Goal: Information Seeking & Learning: Learn about a topic

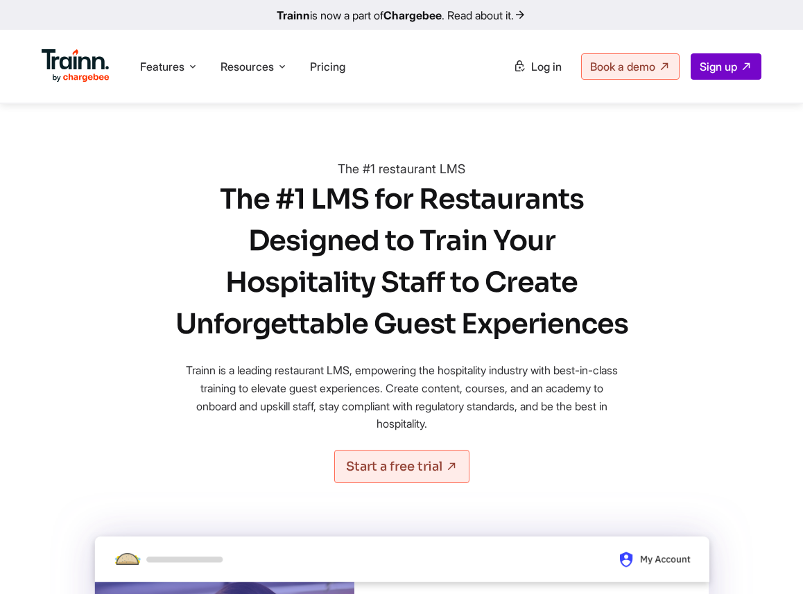
scroll to position [7202, 0]
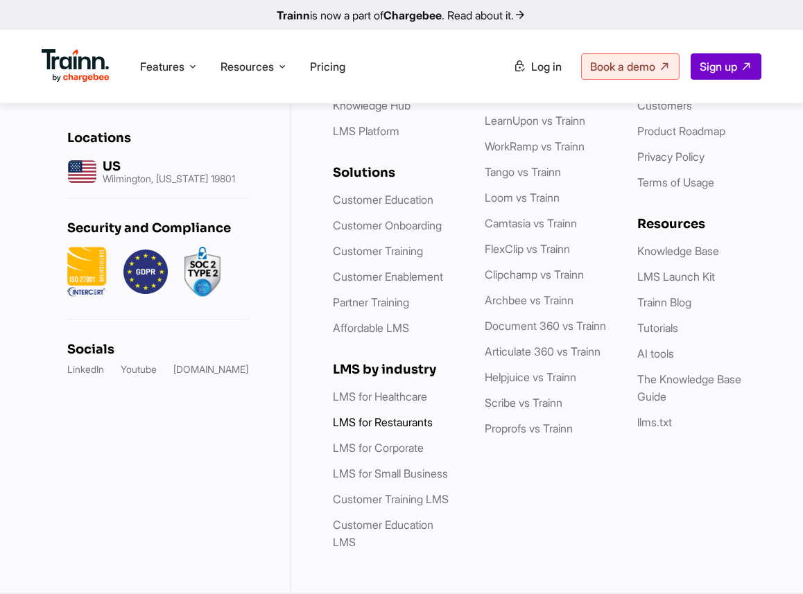
click at [375, 424] on link "LMS for Restaurants" at bounding box center [383, 422] width 100 height 14
click at [379, 389] on li "LMS for Healthcare" at bounding box center [395, 396] width 124 height 17
click at [379, 399] on link "LMS for Healthcare" at bounding box center [380, 397] width 94 height 14
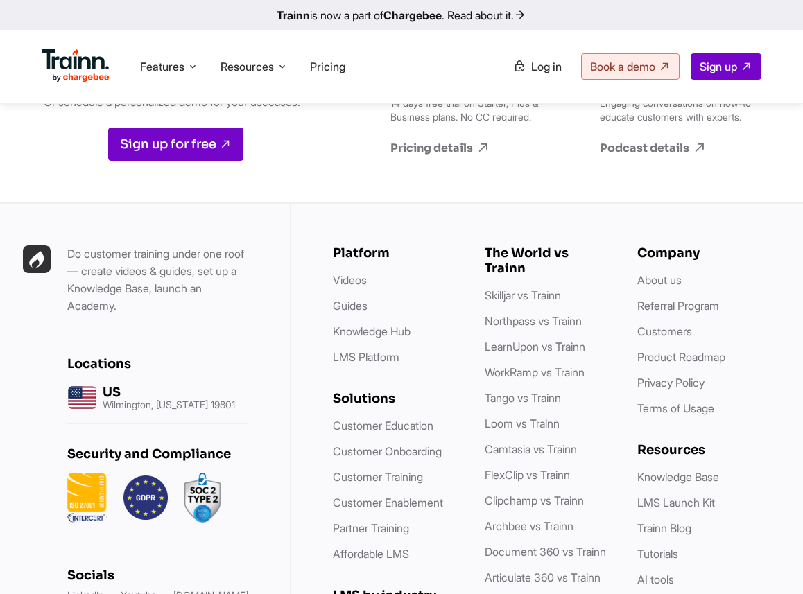
scroll to position [6573, 0]
drag, startPoint x: 288, startPoint y: 254, endPoint x: 67, endPoint y: 225, distance: 222.4
copy h4 "What is a healthcare LMS? Why is it important for businesses?"
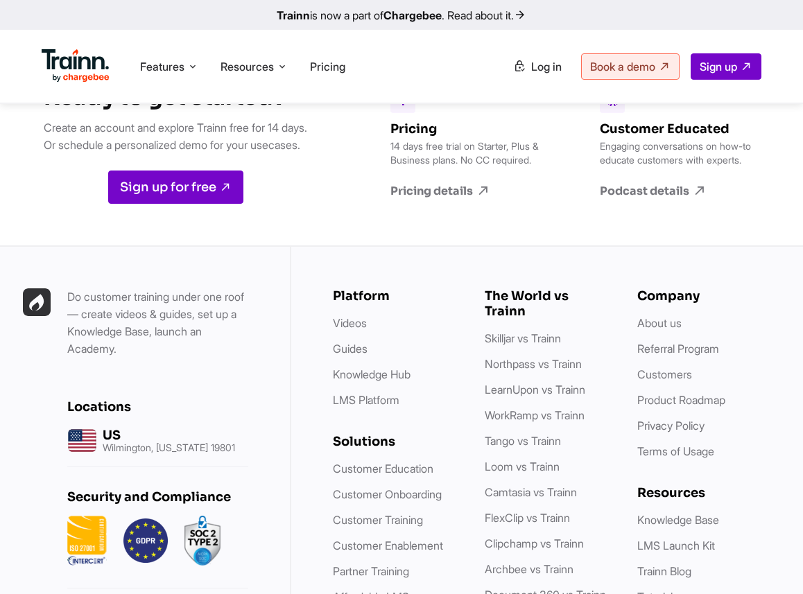
scroll to position [6616, 0]
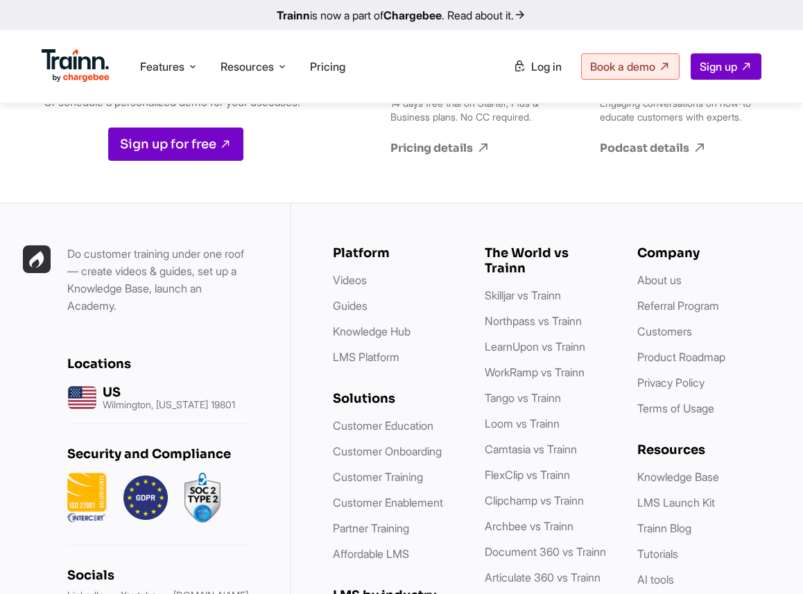
drag, startPoint x: 433, startPoint y: 177, endPoint x: 633, endPoint y: 374, distance: 280.9
copy p "Healthcare learning management systems are specialized digital platforms design…"
drag, startPoint x: 213, startPoint y: 364, endPoint x: 58, endPoint y: 313, distance: 162.9
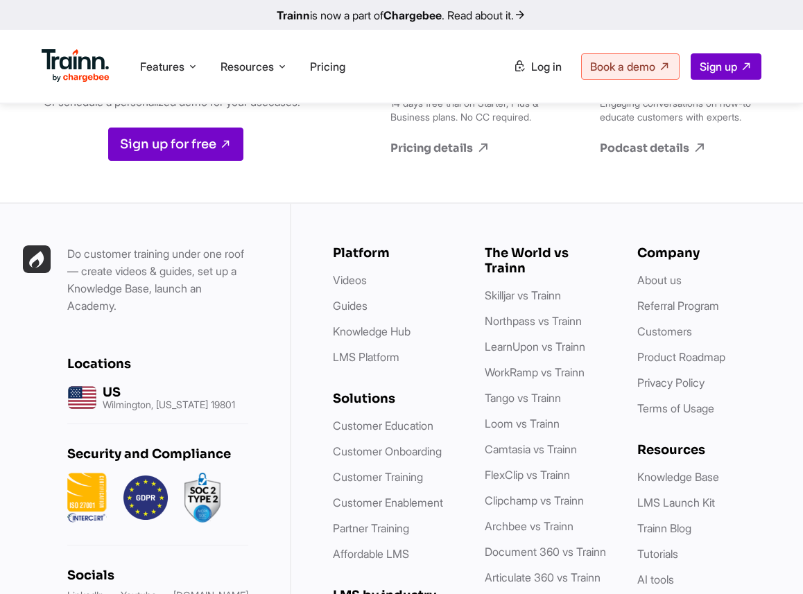
scroll to position [6598, 0]
copy h4 "Does Trainn LMS support multiformat content (i.e., videos, text, audio, etc.)?"
drag, startPoint x: 437, startPoint y: 192, endPoint x: 713, endPoint y: 271, distance: 287.0
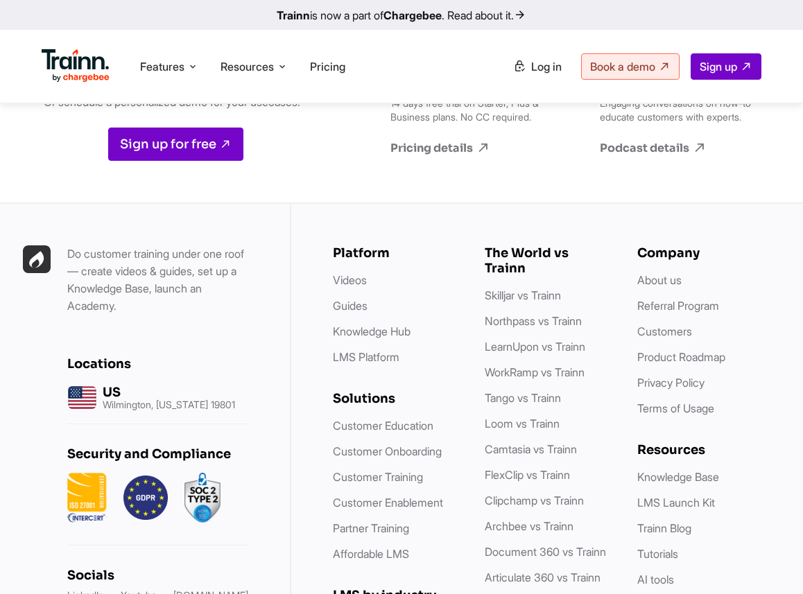
copy p "Trainn’s healthcare LMS is the only solution with a built-in content creation a…"
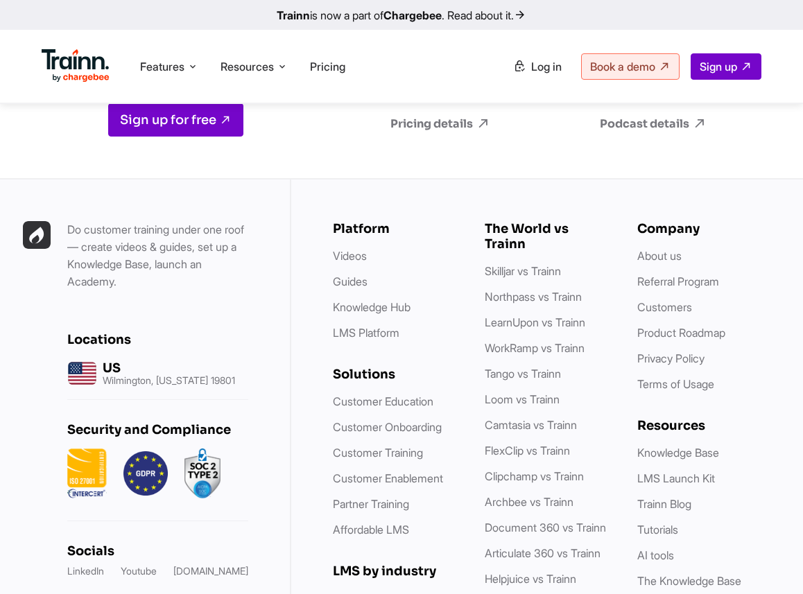
scroll to position [6573, 0]
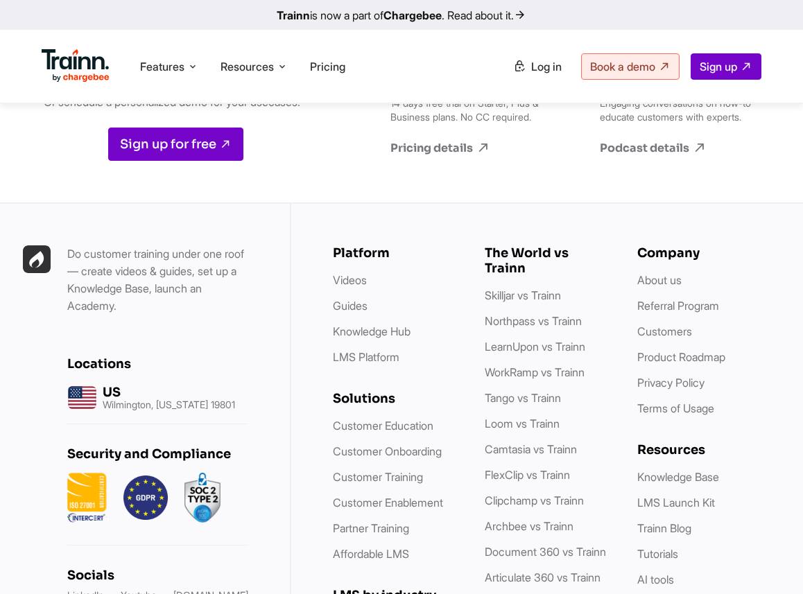
drag, startPoint x: 336, startPoint y: 454, endPoint x: 19, endPoint y: 415, distance: 319.3
copy h4 "Can Trainn LMS for healthcare scale with our organization’s needs?"
drag, startPoint x: 440, startPoint y: 189, endPoint x: 566, endPoint y: 240, distance: 136.2
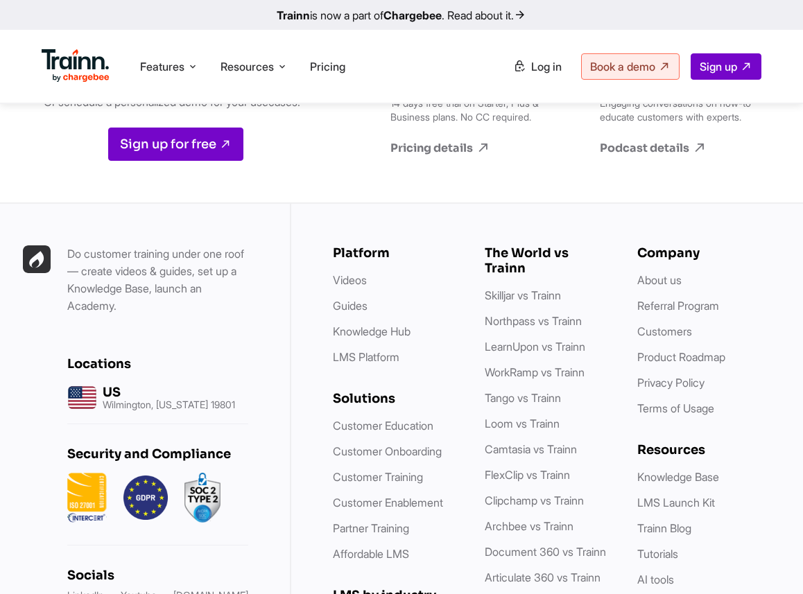
copy p "[PERSON_NAME]’s healthcare LMS is designed to scale effortlessly with your orga…"
drag, startPoint x: 323, startPoint y: 450, endPoint x: 73, endPoint y: 423, distance: 251.1
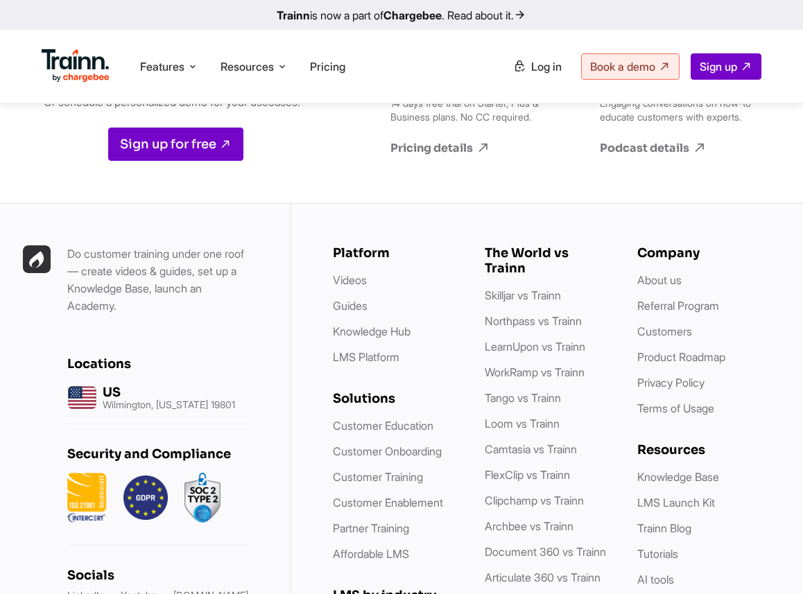
copy h4 "Can Trainn LMS for healthcare scale with our organization’s needs?"
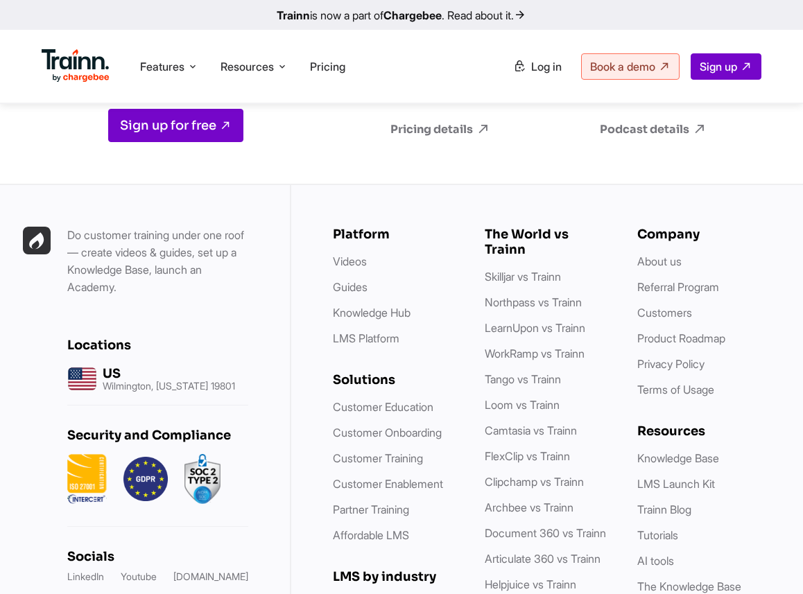
scroll to position [6598, 0]
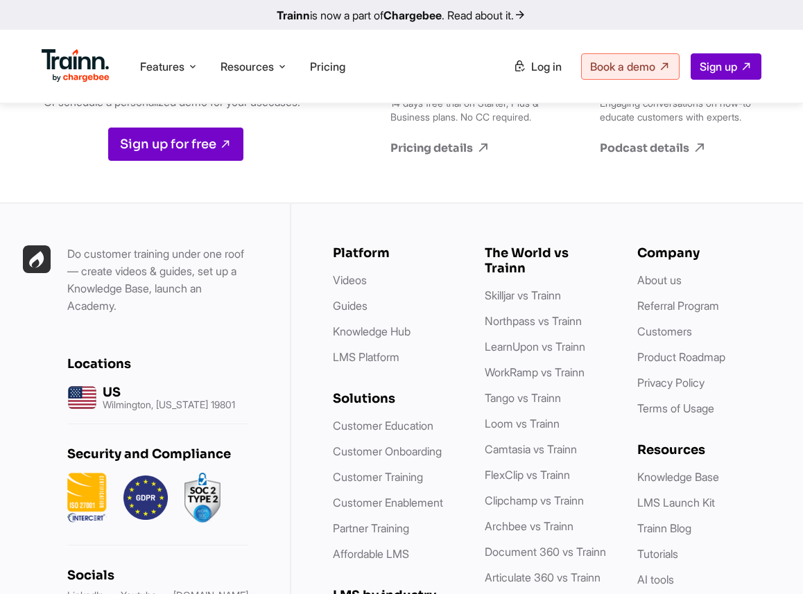
drag, startPoint x: 442, startPoint y: 196, endPoint x: 579, endPoint y: 261, distance: 151.0
copy p "[PERSON_NAME]’s healthcare LMS is designed to scale effortlessly with your orga…"
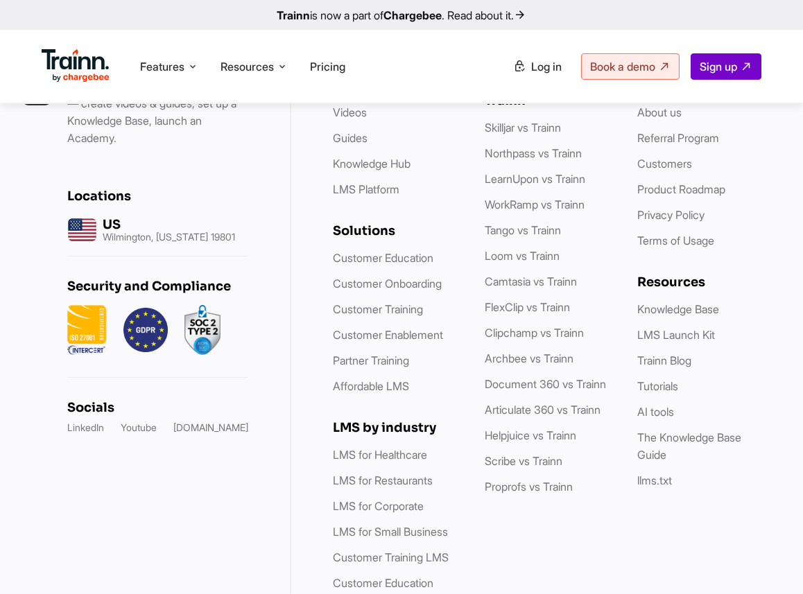
scroll to position [6760, 0]
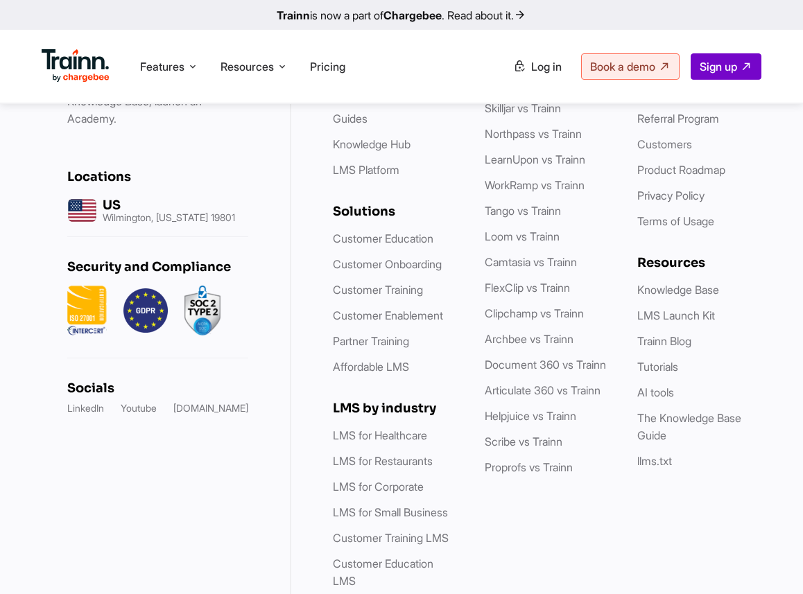
drag, startPoint x: 271, startPoint y: 349, endPoint x: 60, endPoint y: 329, distance: 211.7
copy div "Is the Trainn Healthcare LMS cloud-based or on-premises?"
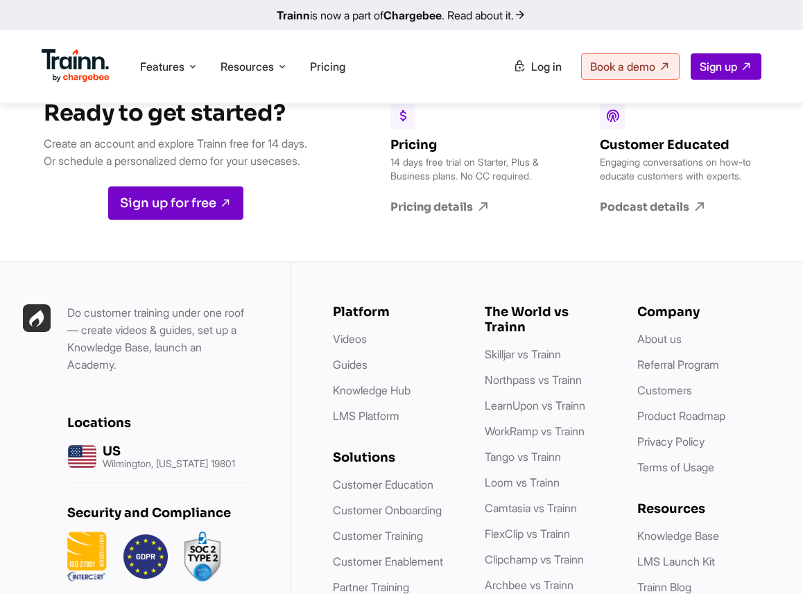
scroll to position [6558, 0]
drag, startPoint x: 437, startPoint y: 243, endPoint x: 560, endPoint y: 336, distance: 154.5
copy p "Trainn’s cloud-based healthcare LMS is hosted on remote servers and delivered v…"
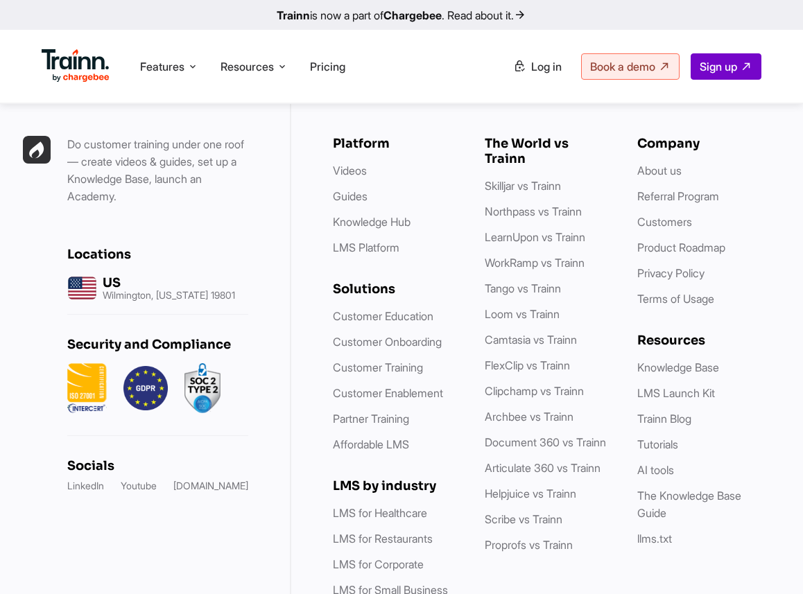
scroll to position [6724, 0]
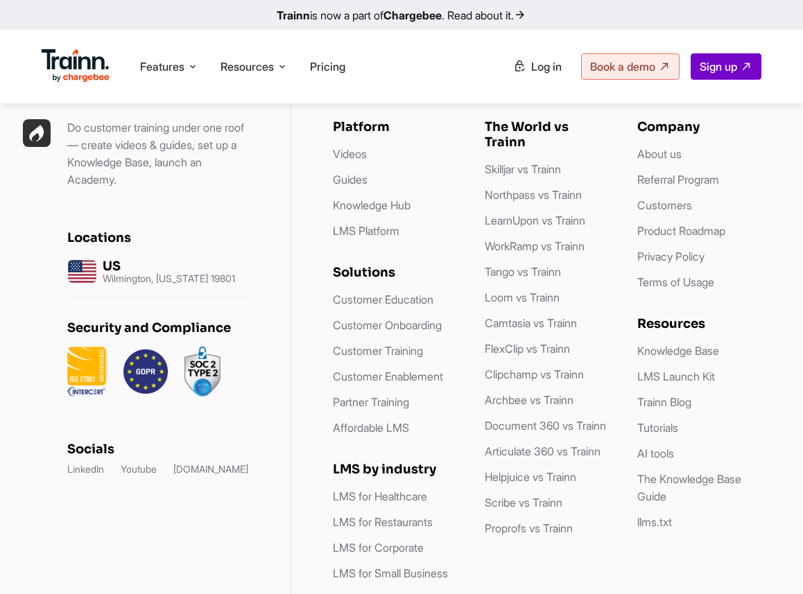
drag, startPoint x: 193, startPoint y: 495, endPoint x: 60, endPoint y: 474, distance: 134.2
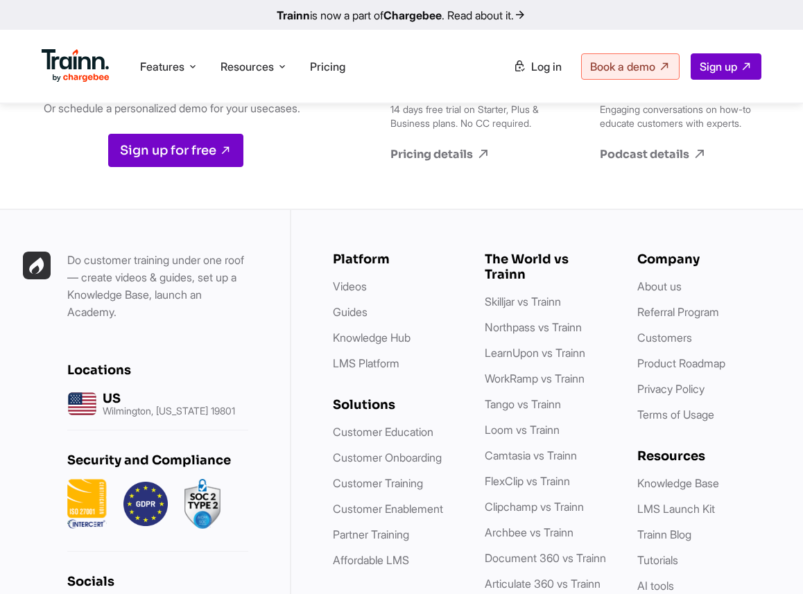
scroll to position [6564, 0]
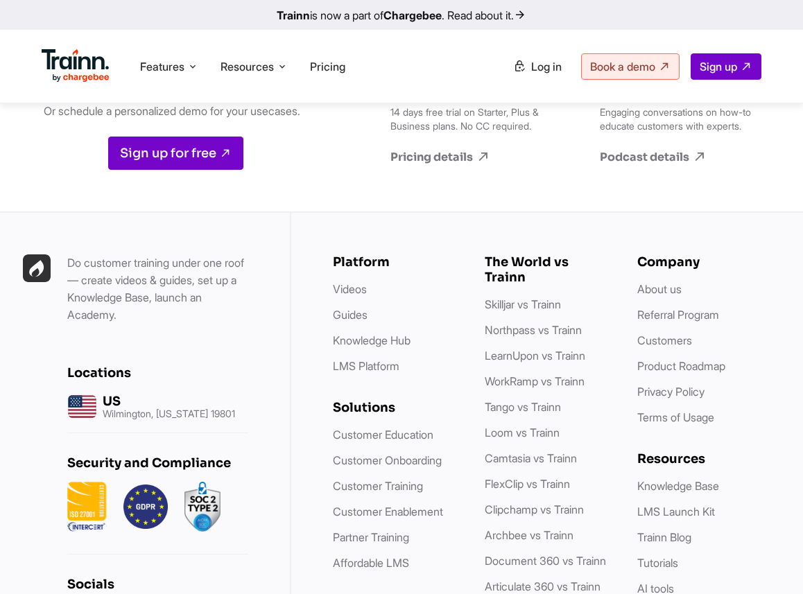
drag, startPoint x: 436, startPoint y: 205, endPoint x: 764, endPoint y: 337, distance: 353.7
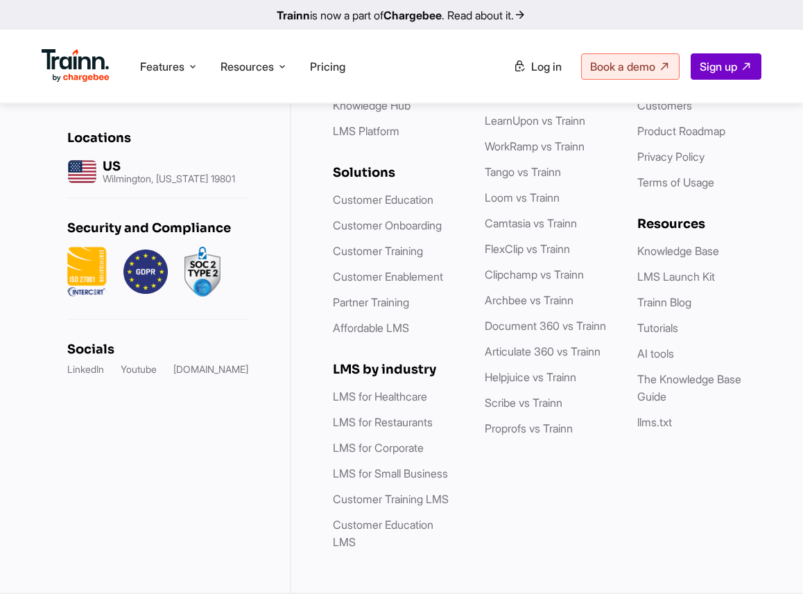
scroll to position [7599, 0]
click at [362, 329] on link "Affordable LMS" at bounding box center [371, 328] width 76 height 14
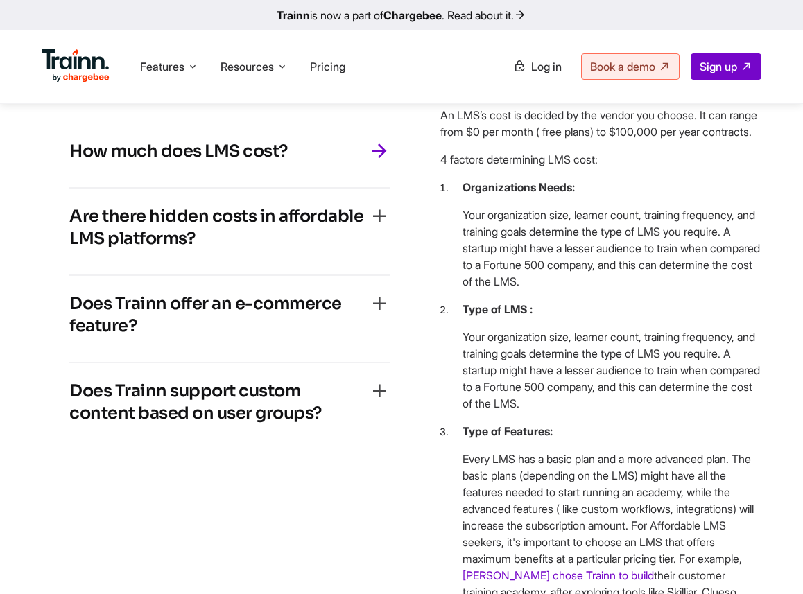
scroll to position [4475, 0]
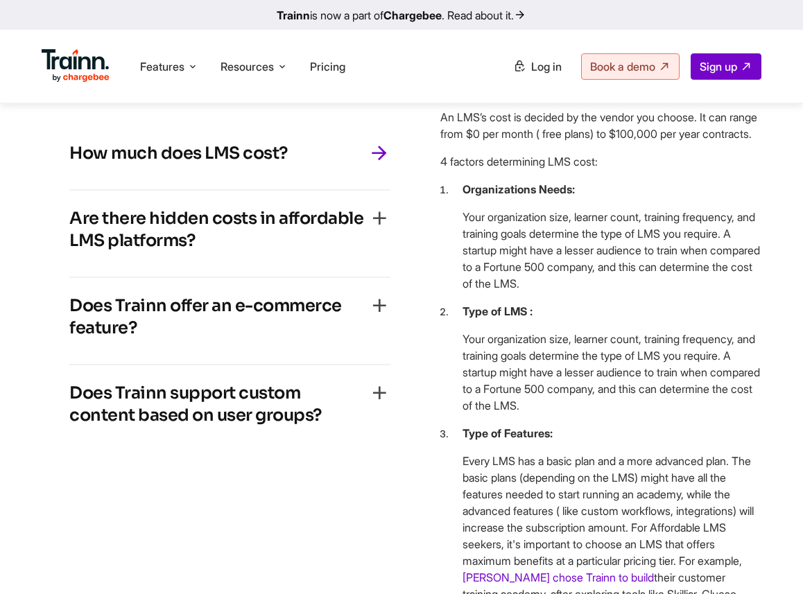
click at [320, 173] on div "How much does LMS cost?" at bounding box center [229, 157] width 321 height 31
drag, startPoint x: 300, startPoint y: 281, endPoint x: 30, endPoint y: 277, distance: 270.4
click at [30, 277] on div "… frequently asked questions How much does LMS cost? An LMS’s cost is decided b…" at bounding box center [401, 367] width 803 height 870
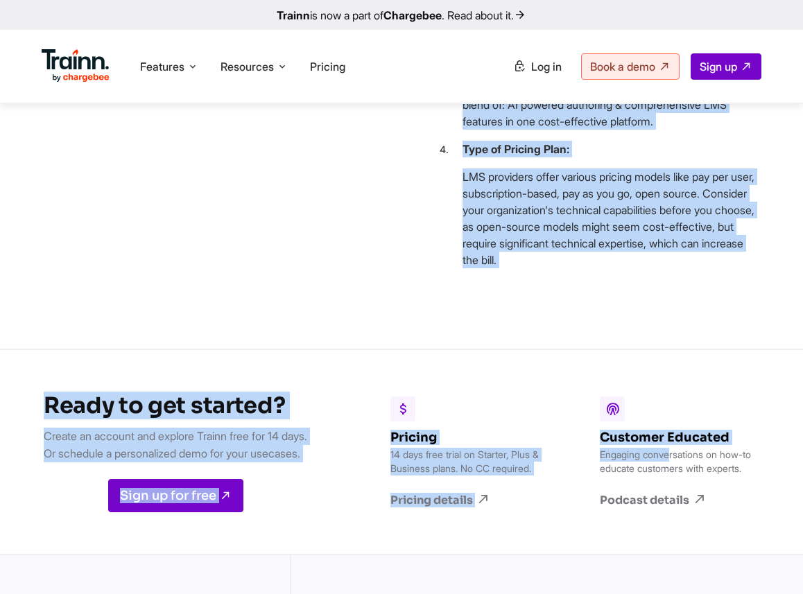
scroll to position [5092, 0]
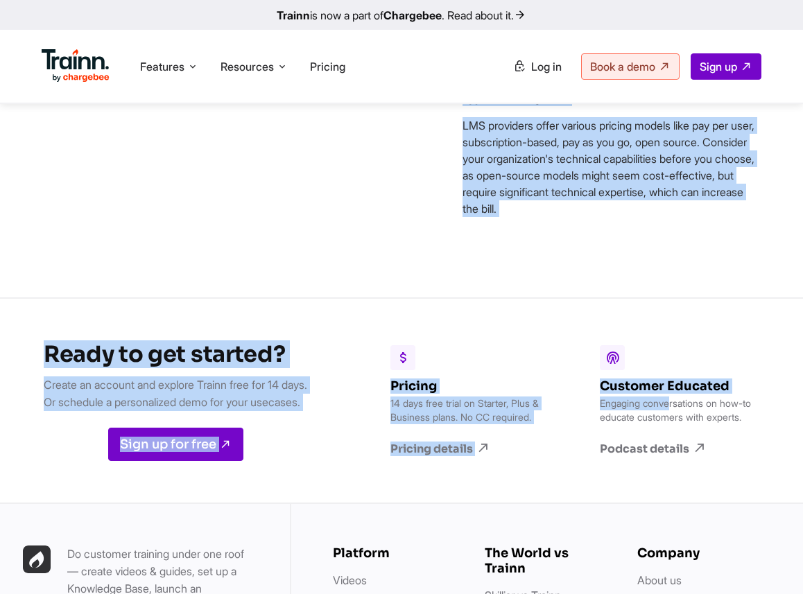
drag, startPoint x: 442, startPoint y: 241, endPoint x: 615, endPoint y: 360, distance: 210.0
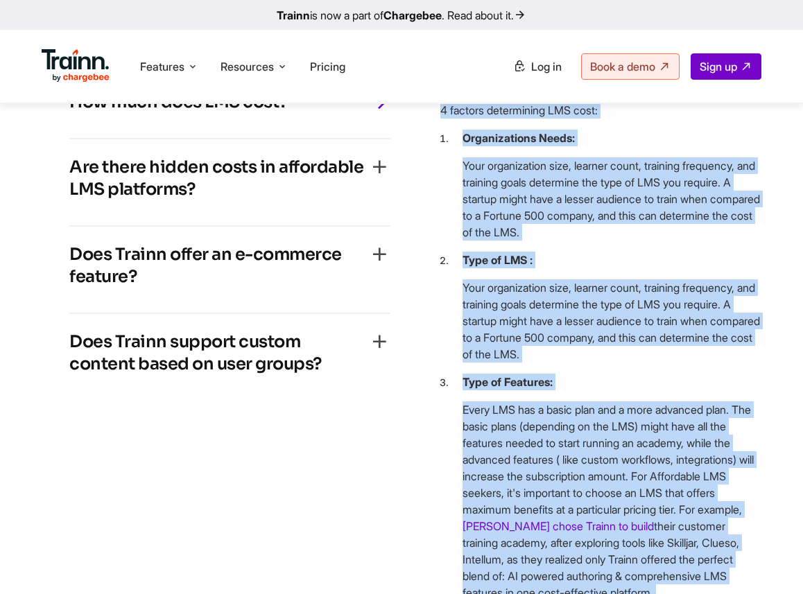
scroll to position [4554, 0]
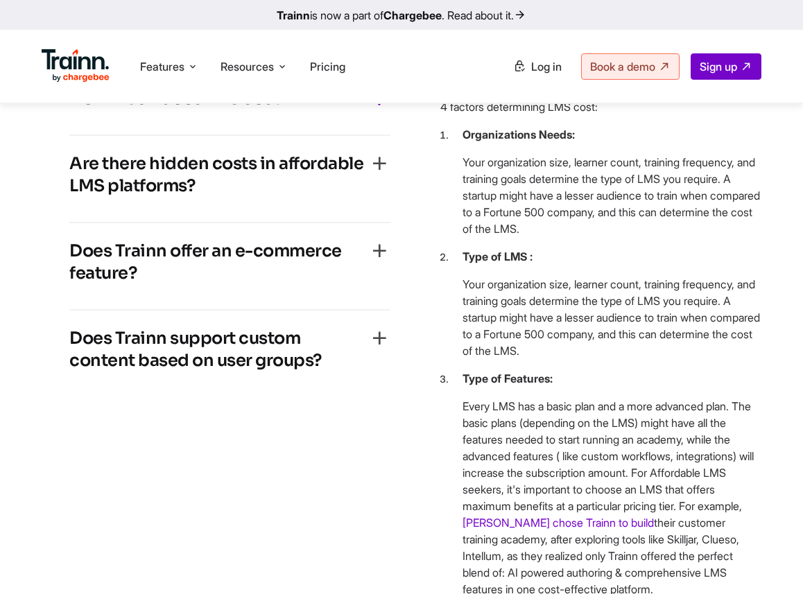
click at [301, 197] on h4 "Are there hidden costs in affordable LMS platforms?" at bounding box center [218, 175] width 299 height 44
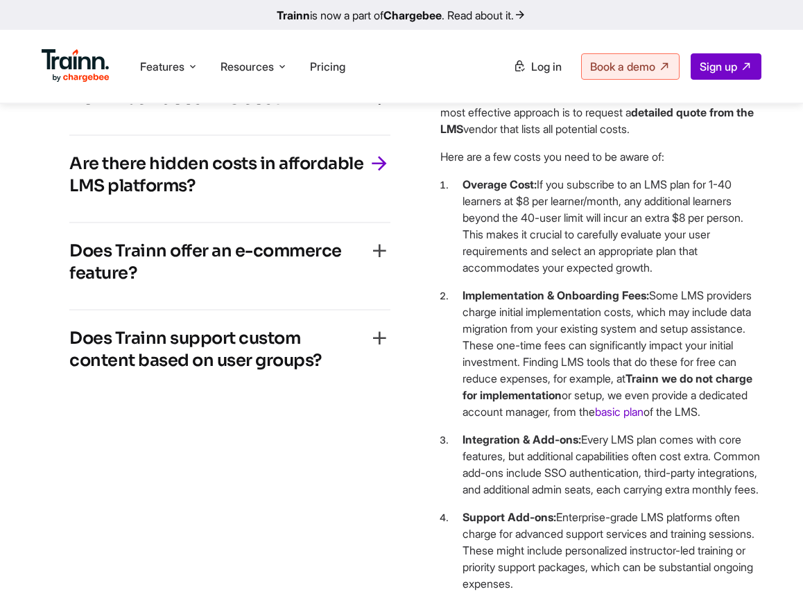
drag, startPoint x: 207, startPoint y: 304, endPoint x: 68, endPoint y: 290, distance: 140.0
click at [68, 290] on div "How much does LMS cost? An LMS’s cost is decided by the vendor you choose. It c…" at bounding box center [230, 353] width 376 height 621
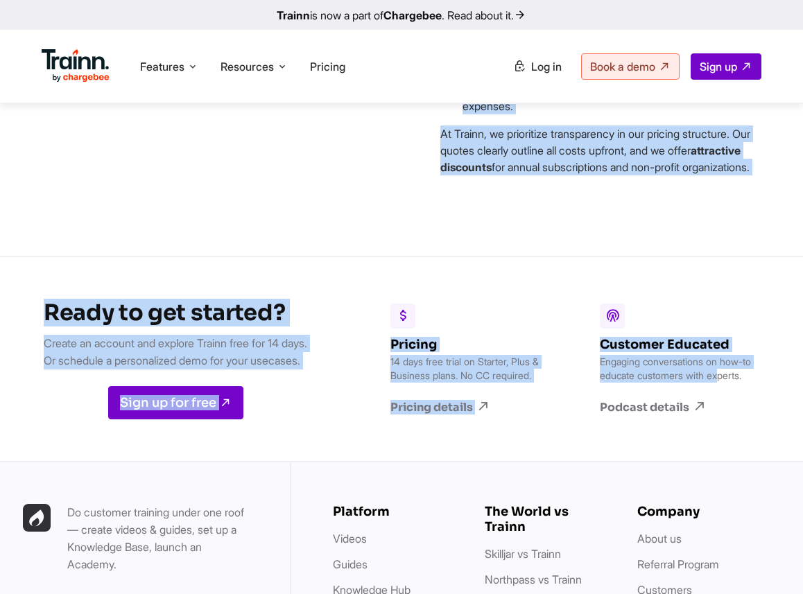
scroll to position [5008, 0]
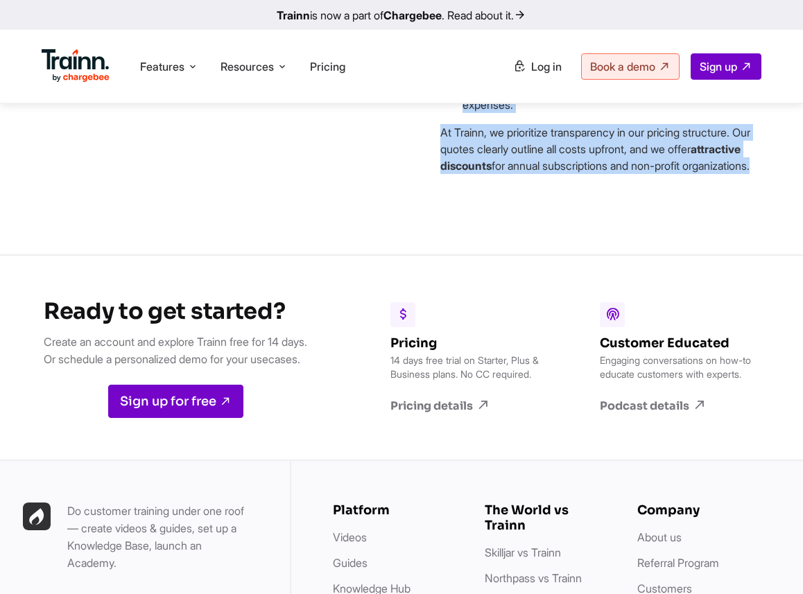
drag, startPoint x: 442, startPoint y: 188, endPoint x: 593, endPoint y: 356, distance: 225.8
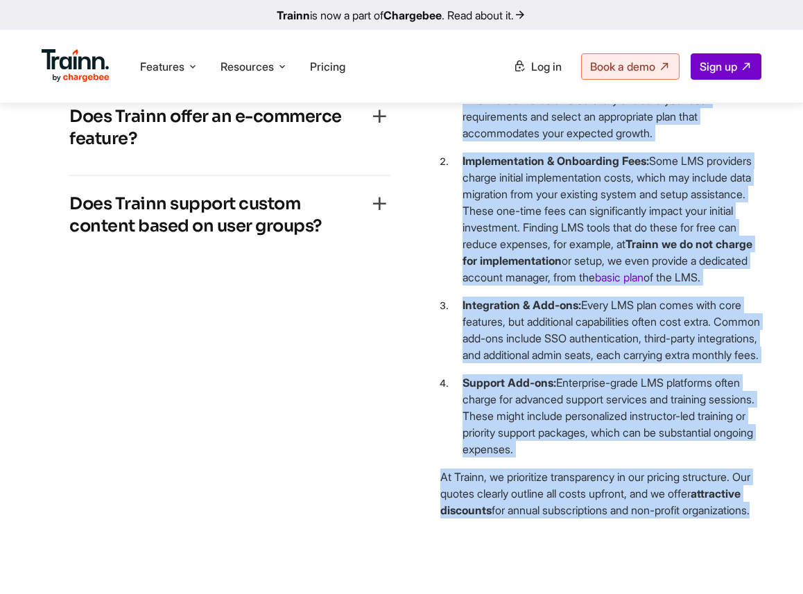
scroll to position [4690, 0]
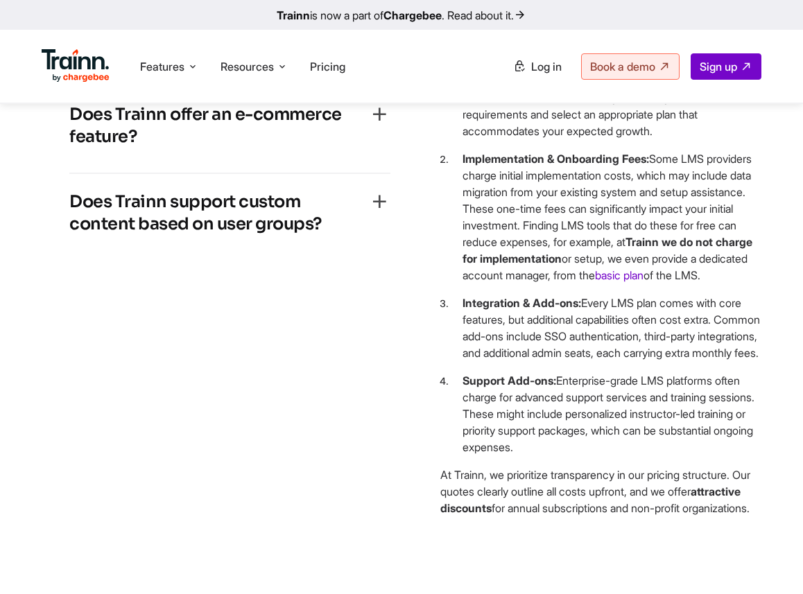
click at [272, 148] on h4 "Does Trainn offer an e-commerce feature?" at bounding box center [218, 125] width 299 height 44
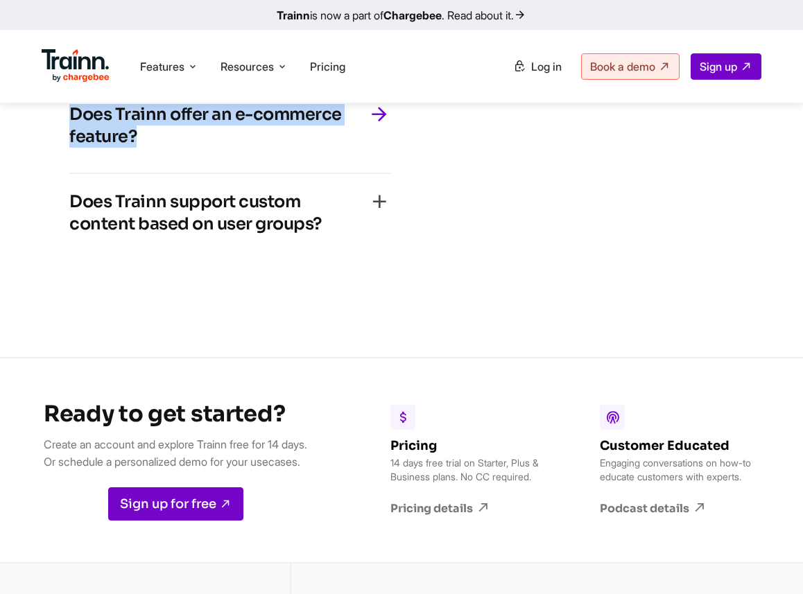
drag, startPoint x: 186, startPoint y: 267, endPoint x: 42, endPoint y: 232, distance: 148.5
click at [42, 232] on div "How much does LMS cost? An LMS’s cost is decided by the vendor you choose. It c…" at bounding box center [230, 96] width 376 height 381
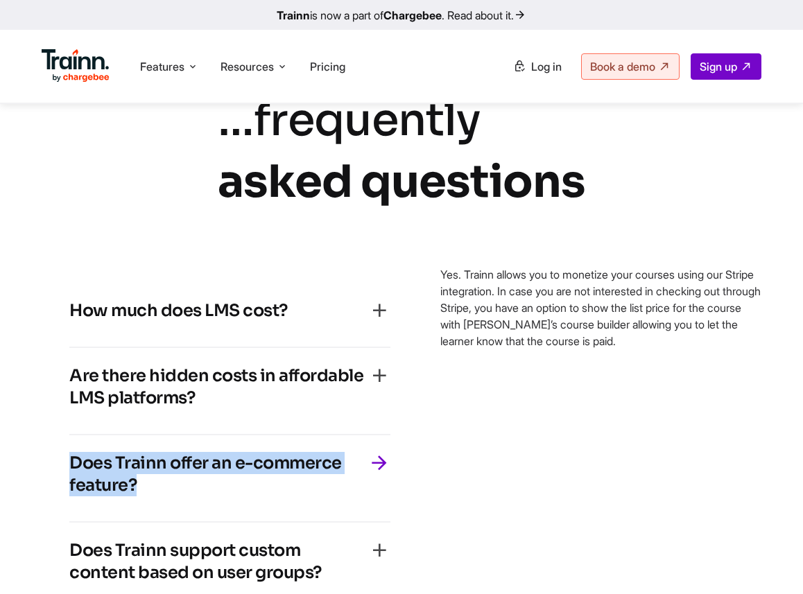
scroll to position [4321, 0]
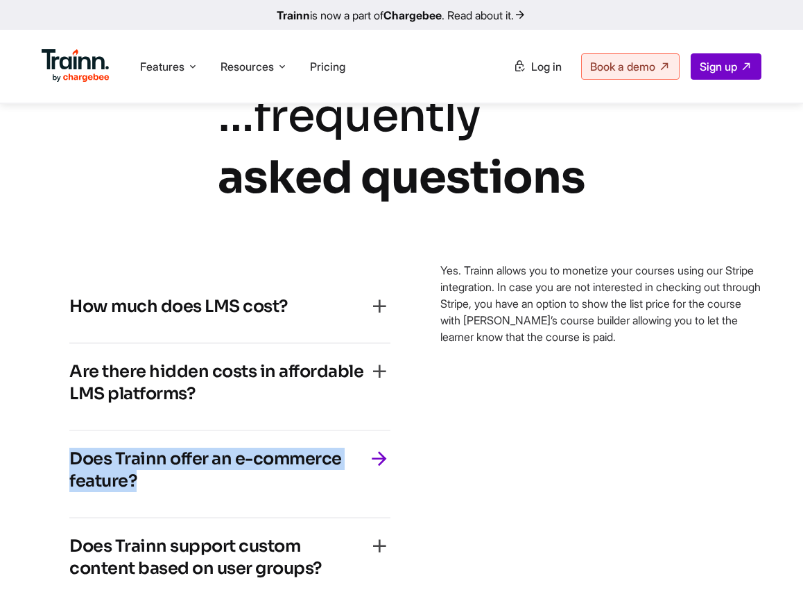
drag, startPoint x: 435, startPoint y: 400, endPoint x: 670, endPoint y: 458, distance: 242.1
click at [670, 458] on div "How much does LMS cost? An LMS’s cost is decided by the vendor you choose. It c…" at bounding box center [402, 441] width 720 height 381
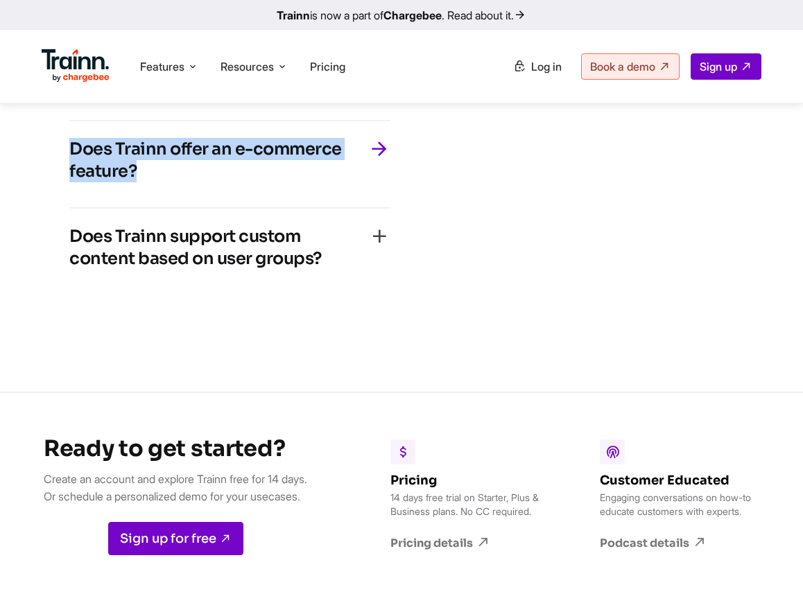
scroll to position [4672, 0]
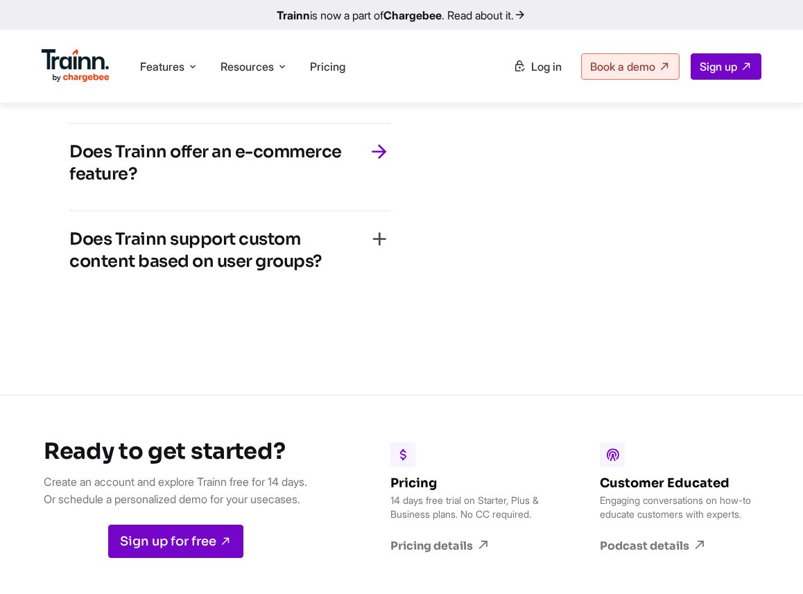
click at [280, 272] on h4 "Does Trainn support custom content based on user groups?" at bounding box center [218, 250] width 299 height 44
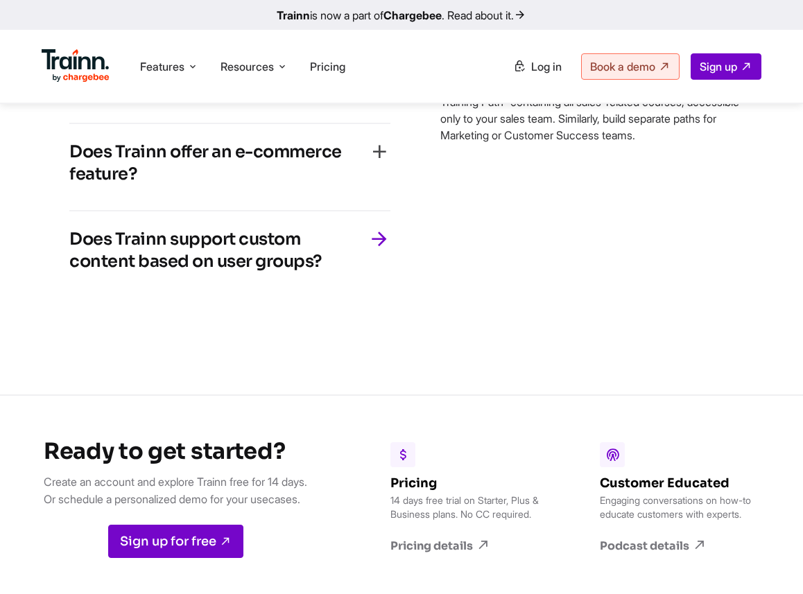
drag, startPoint x: 340, startPoint y: 388, endPoint x: 37, endPoint y: 365, distance: 303.8
click at [37, 325] on div "… frequently asked questions How much does LMS cost? An LMS’s cost is decided b…" at bounding box center [401, 51] width 803 height 547
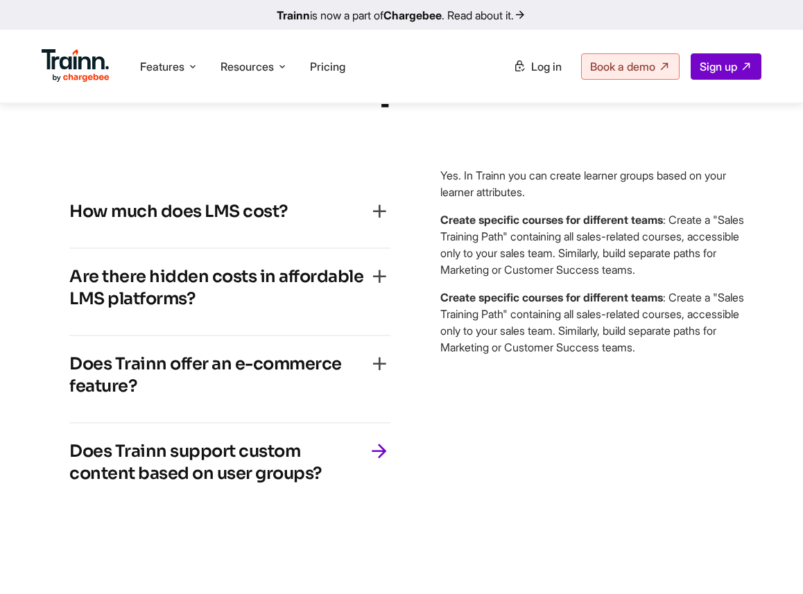
scroll to position [4464, 0]
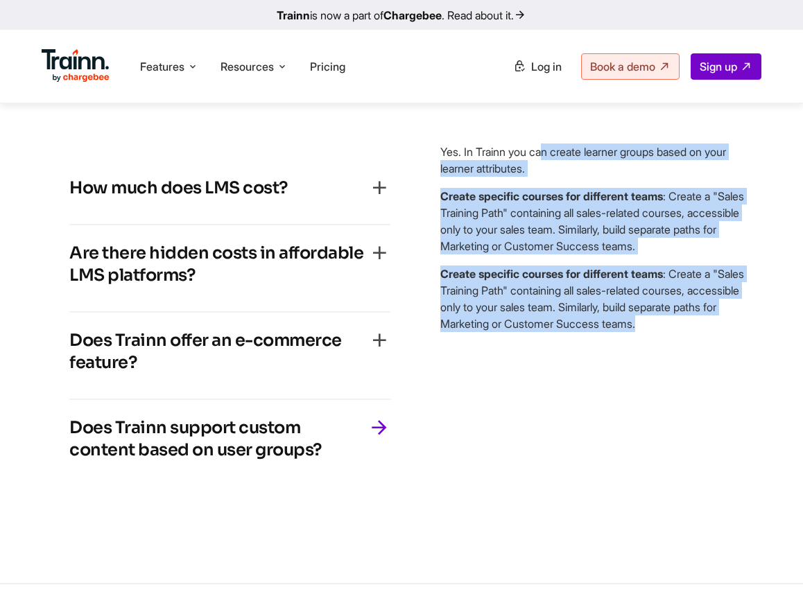
drag, startPoint x: 440, startPoint y: 297, endPoint x: 722, endPoint y: 477, distance: 335.4
click at [722, 477] on div "An LMS’s cost is decided by the vendor you choose. It can range from $0 per mon…" at bounding box center [600, 322] width 321 height 381
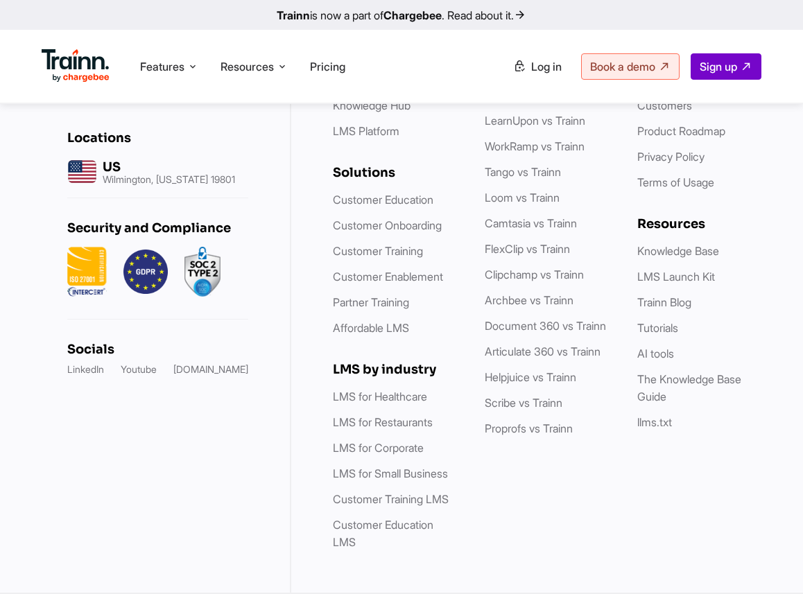
scroll to position [5349, 0]
click at [395, 309] on link "Partner Training" at bounding box center [371, 302] width 76 height 14
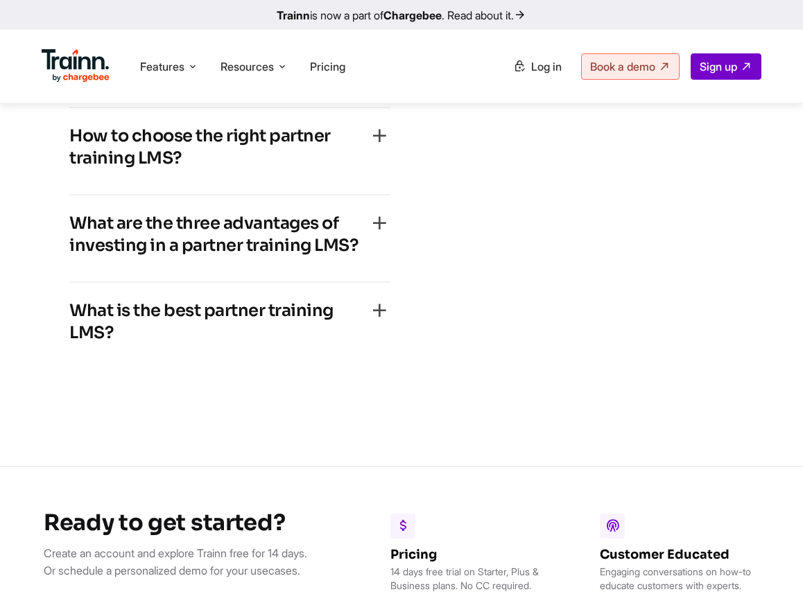
scroll to position [4226, 0]
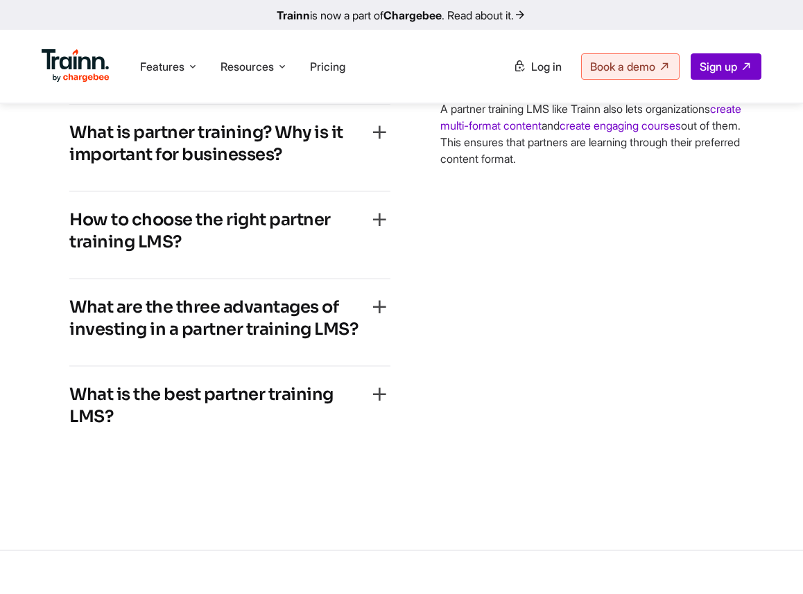
click at [300, 78] on h4 "What is a partner training LMS?" at bounding box center [195, 67] width 253 height 22
click at [349, 87] on div "What is a partner training LMS?" at bounding box center [229, 71] width 321 height 31
drag, startPoint x: 437, startPoint y: 160, endPoint x: 578, endPoint y: 290, distance: 191.8
click at [578, 290] on div "What is a partner training LMS? A partner training LMS is a platform that helps…" at bounding box center [402, 246] width 720 height 469
click at [243, 166] on h4 "What is partner training? Why is it important for businesses?" at bounding box center [218, 143] width 299 height 44
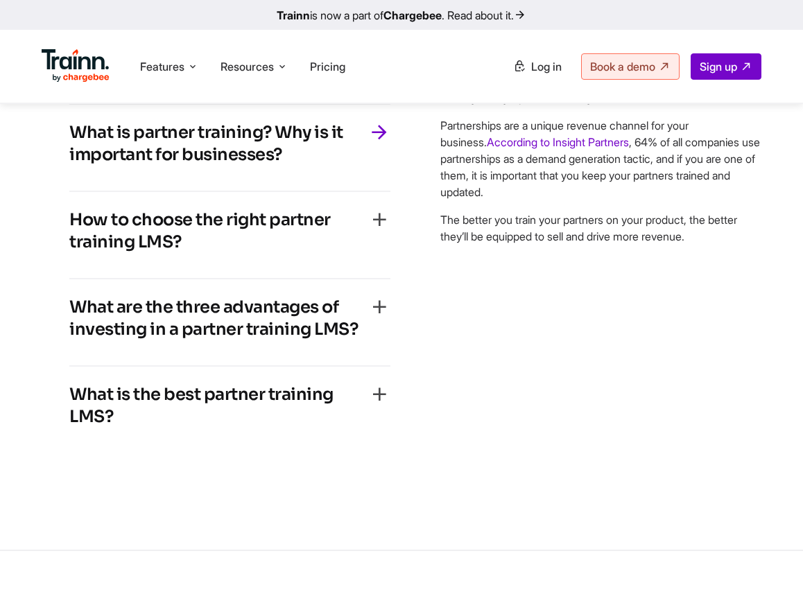
drag, startPoint x: 311, startPoint y: 278, endPoint x: 1, endPoint y: 248, distance: 311.3
click at [1, 248] on div "… frequently asked questions What is a partner training LMS? A partner training…" at bounding box center [401, 163] width 803 height 634
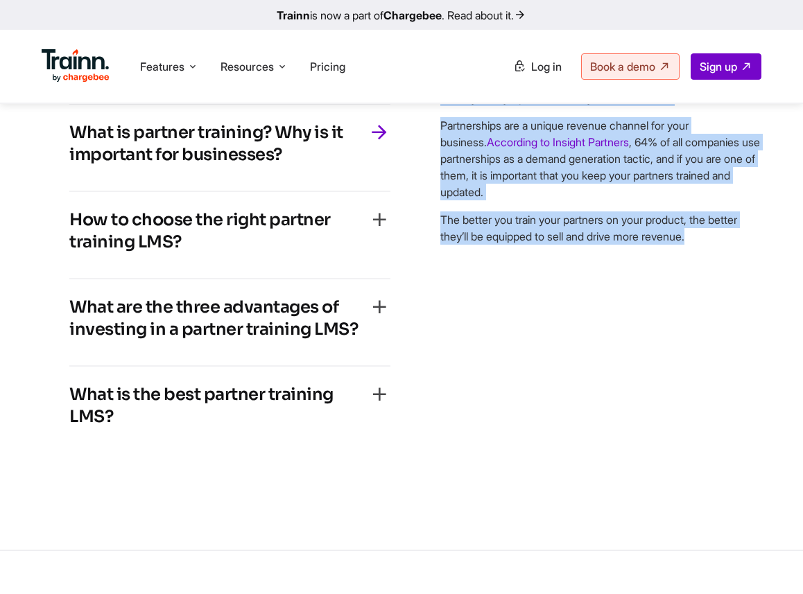
drag, startPoint x: 442, startPoint y: 155, endPoint x: 774, endPoint y: 404, distance: 414.6
click at [774, 404] on div "… frequently asked questions What is a partner training LMS? A partner training…" at bounding box center [401, 163] width 803 height 634
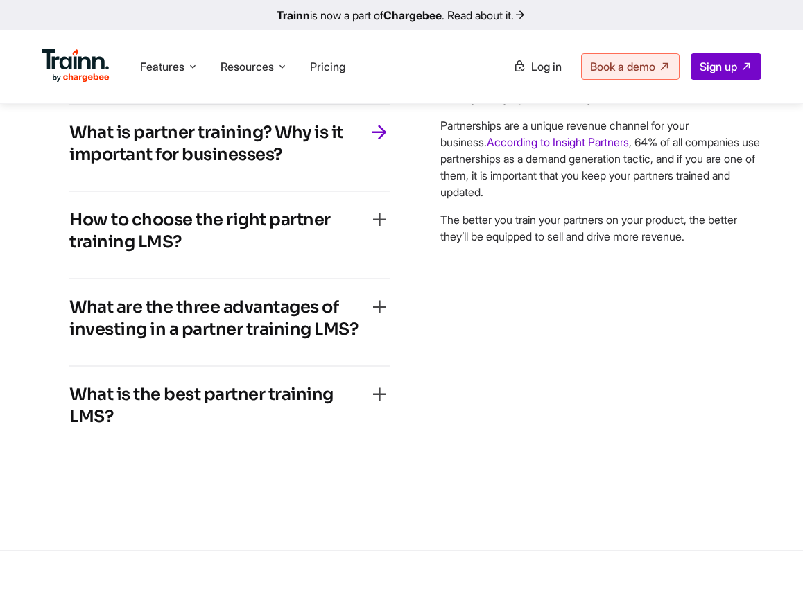
click at [250, 253] on h4 "How to choose the right partner training LMS?" at bounding box center [218, 231] width 299 height 44
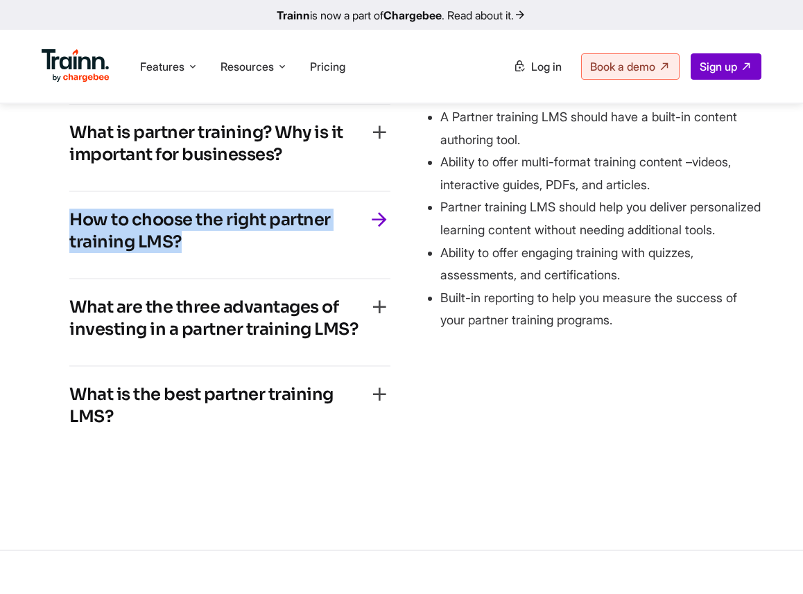
drag, startPoint x: 182, startPoint y: 370, endPoint x: 59, endPoint y: 345, distance: 125.2
click at [59, 345] on div "What is a partner training LMS? A partner training LMS is a platform that helps…" at bounding box center [230, 246] width 376 height 469
drag, startPoint x: 433, startPoint y: 159, endPoint x: 639, endPoint y: 479, distance: 381.2
click at [639, 479] on div "What is a partner training LMS? A partner training LMS is a platform that helps…" at bounding box center [402, 246] width 720 height 469
drag, startPoint x: 212, startPoint y: 368, endPoint x: 49, endPoint y: 344, distance: 165.4
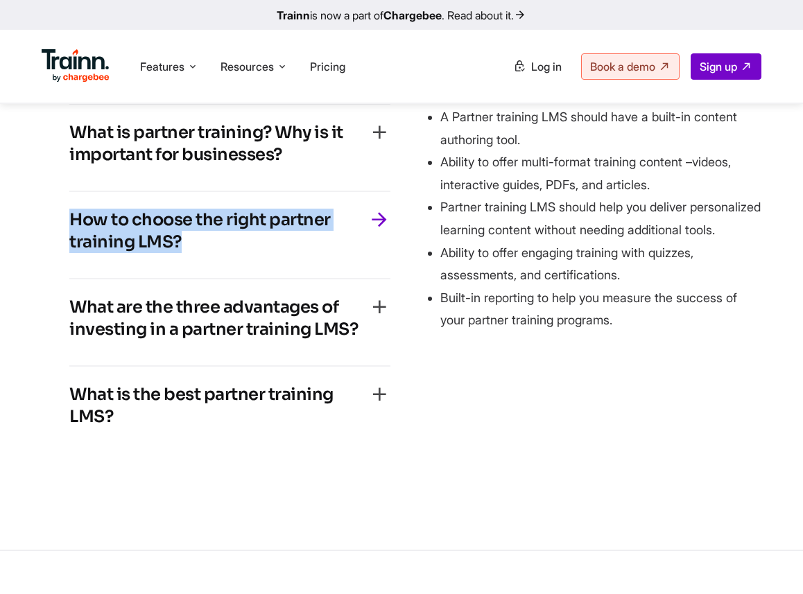
click at [49, 344] on div "What is a partner training LMS? A partner training LMS is a platform that helps…" at bounding box center [230, 246] width 376 height 469
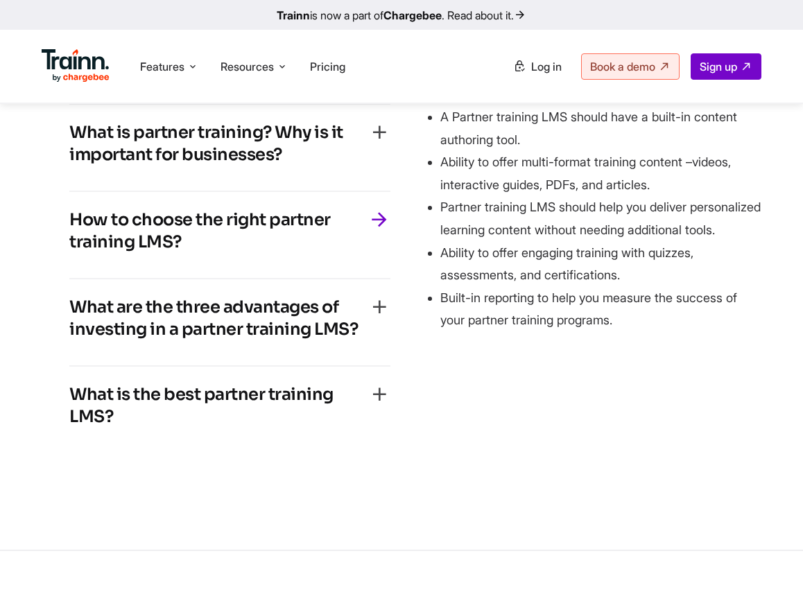
click at [198, 340] on h4 "What are the three advantages of investing in a partner training LMS?" at bounding box center [218, 318] width 299 height 44
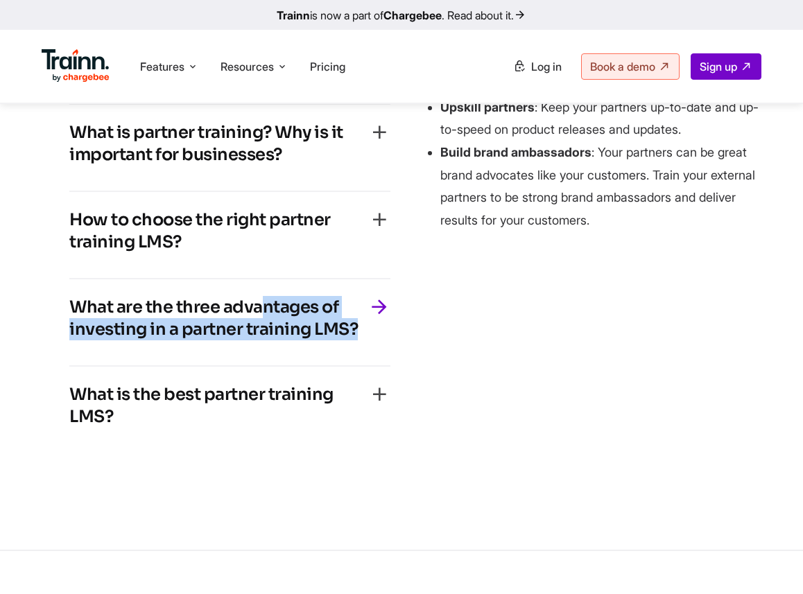
drag, startPoint x: 378, startPoint y: 457, endPoint x: 51, endPoint y: 424, distance: 328.2
click at [50, 424] on div "What is a partner training LMS? A partner training LMS is a platform that helps…" at bounding box center [230, 246] width 376 height 469
drag, startPoint x: 422, startPoint y: 166, endPoint x: 643, endPoint y: 339, distance: 280.6
click at [644, 339] on div "What is a partner training LMS? A partner training LMS is a platform that helps…" at bounding box center [402, 246] width 720 height 469
click at [643, 232] on li "Build brand ambassadors : Your partners can be great brand advocates like your …" at bounding box center [600, 186] width 321 height 90
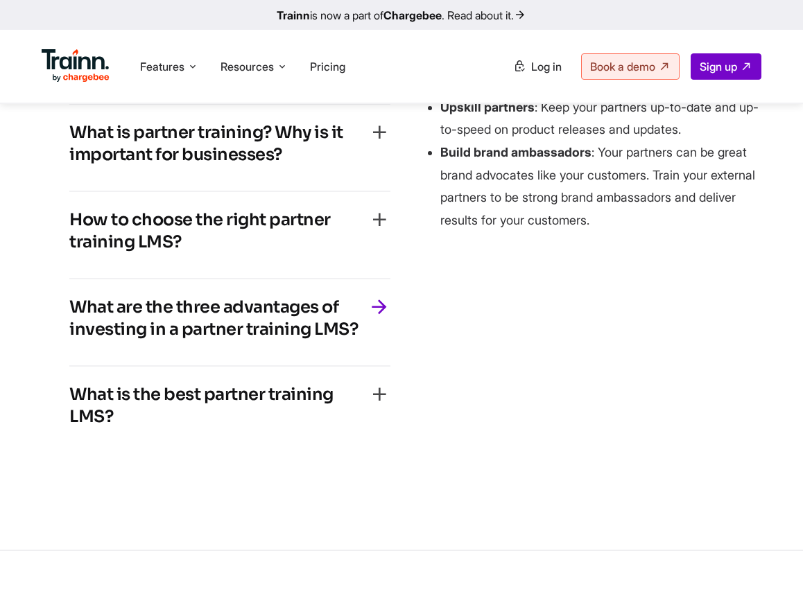
click at [632, 232] on li "Build brand ambassadors : Your partners can be great brand advocates like your …" at bounding box center [600, 186] width 321 height 90
drag, startPoint x: 643, startPoint y: 354, endPoint x: 444, endPoint y: 173, distance: 269.5
click at [444, 173] on ul "Onboard partners faster : Give external partners the knowledge and onboarding r…" at bounding box center [600, 129] width 321 height 203
drag, startPoint x: 126, startPoint y: 542, endPoint x: 72, endPoint y: 523, distance: 57.5
click at [72, 428] on h4 "What is the best partner training LMS?" at bounding box center [218, 405] width 299 height 44
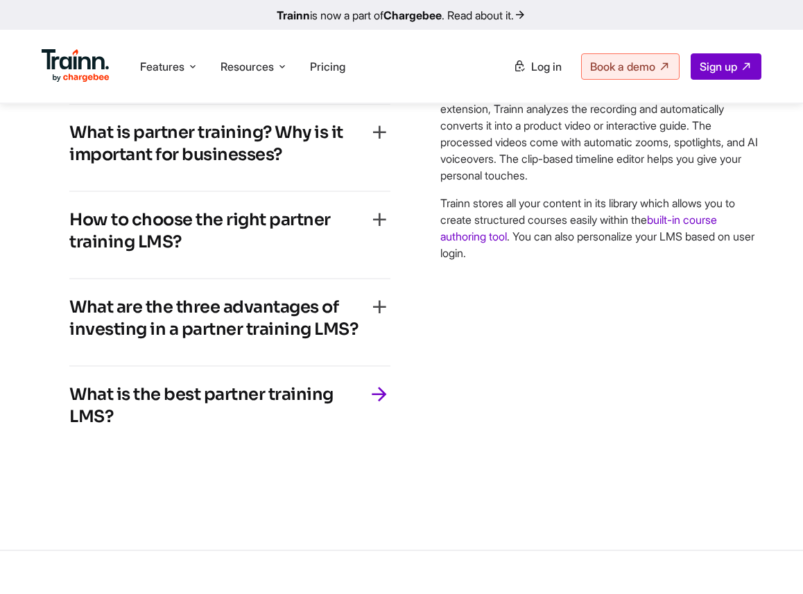
drag, startPoint x: 439, startPoint y: 153, endPoint x: 508, endPoint y: 396, distance: 252.4
click at [508, 396] on div "What is a partner training LMS? A partner training LMS is a platform that helps…" at bounding box center [402, 246] width 720 height 469
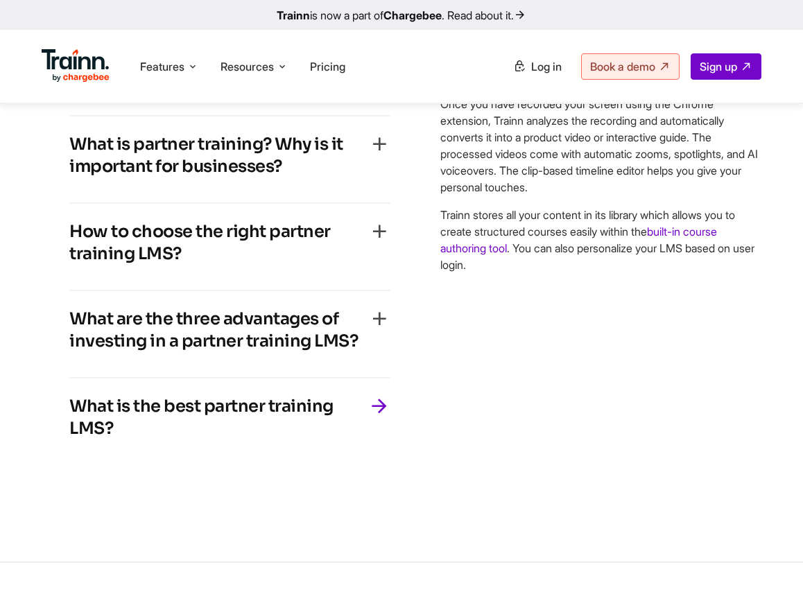
scroll to position [4216, 0]
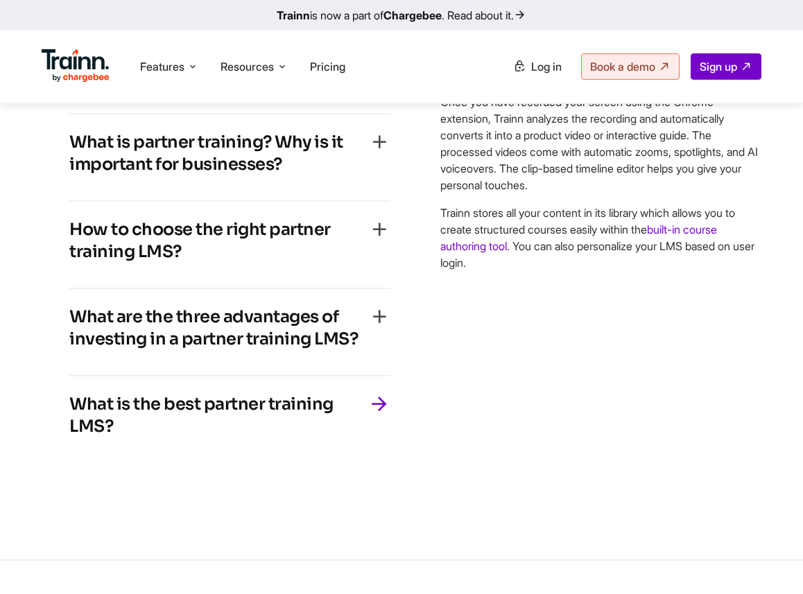
click at [476, 193] on p "Once you have recorded your screen using the Chrome extension, Trainn analyzes …" at bounding box center [600, 144] width 321 height 100
drag, startPoint x: 440, startPoint y: 246, endPoint x: 584, endPoint y: 333, distance: 168.6
click at [584, 333] on div "What is a partner training LMS? A partner training LMS is a platform that helps…" at bounding box center [402, 255] width 720 height 469
click at [584, 193] on p "Once you have recorded your screen using the Chrome extension, Trainn analyzes …" at bounding box center [600, 144] width 321 height 100
drag, startPoint x: 584, startPoint y: 333, endPoint x: 438, endPoint y: 250, distance: 168.3
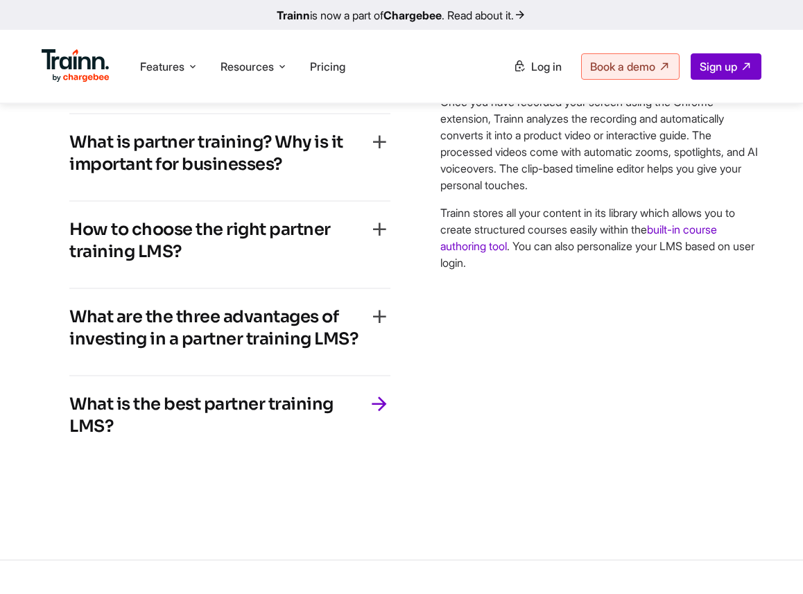
click at [438, 250] on div "What is a partner training LMS? A partner training LMS is a platform that helps…" at bounding box center [402, 255] width 720 height 469
click at [146, 64] on span "Features" at bounding box center [162, 66] width 44 height 15
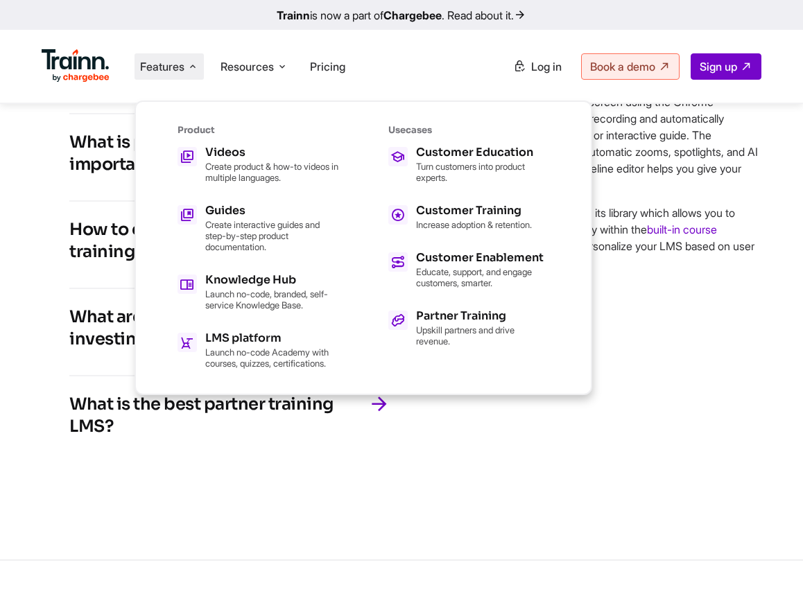
click at [58, 138] on div "… frequently asked questions What is a partner training LMS? A partner training…" at bounding box center [401, 173] width 803 height 634
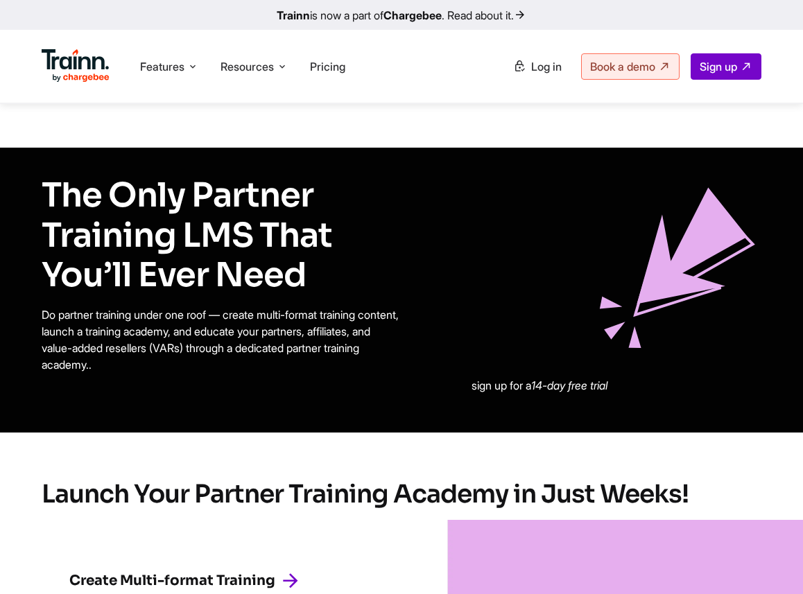
scroll to position [0, 0]
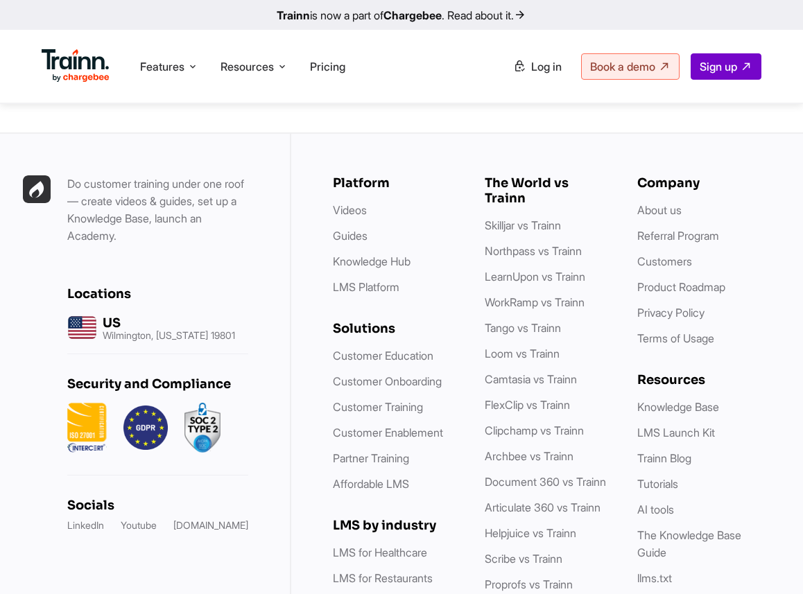
scroll to position [5736, 0]
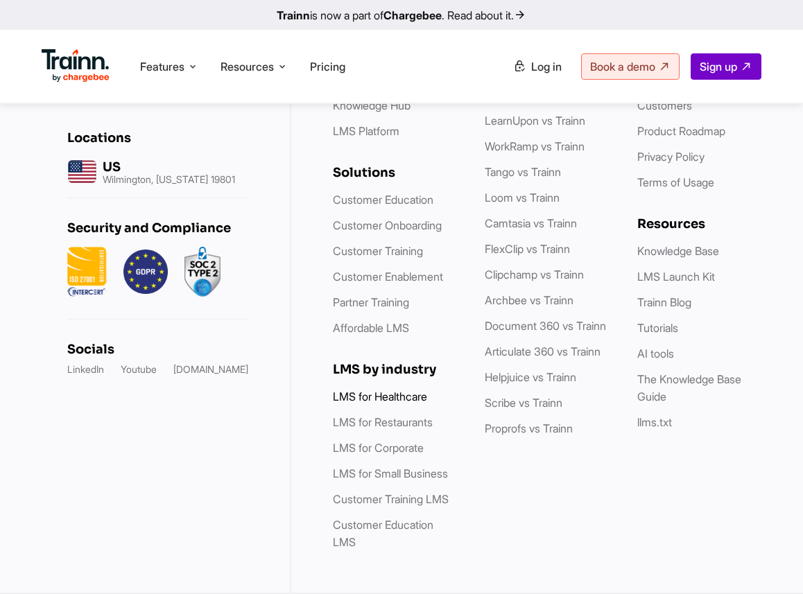
click at [383, 397] on link "LMS for Healthcare" at bounding box center [380, 397] width 94 height 14
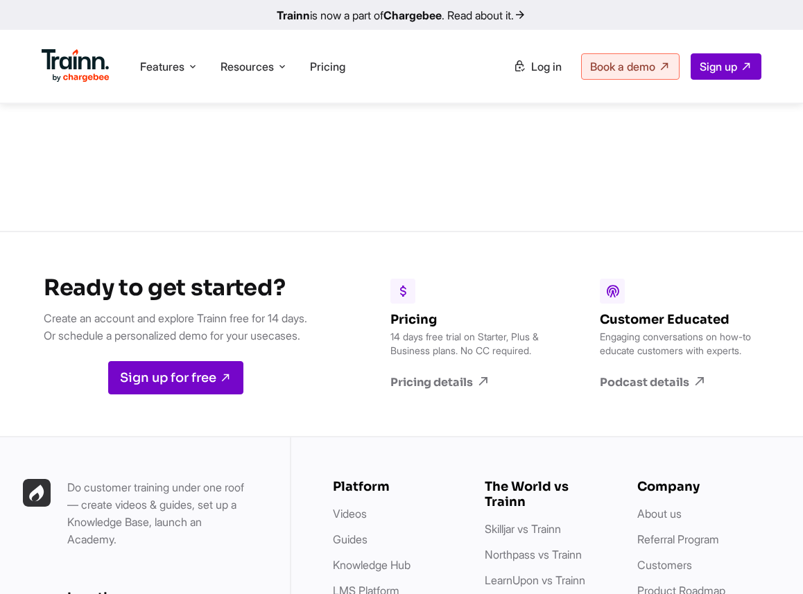
scroll to position [7575, 0]
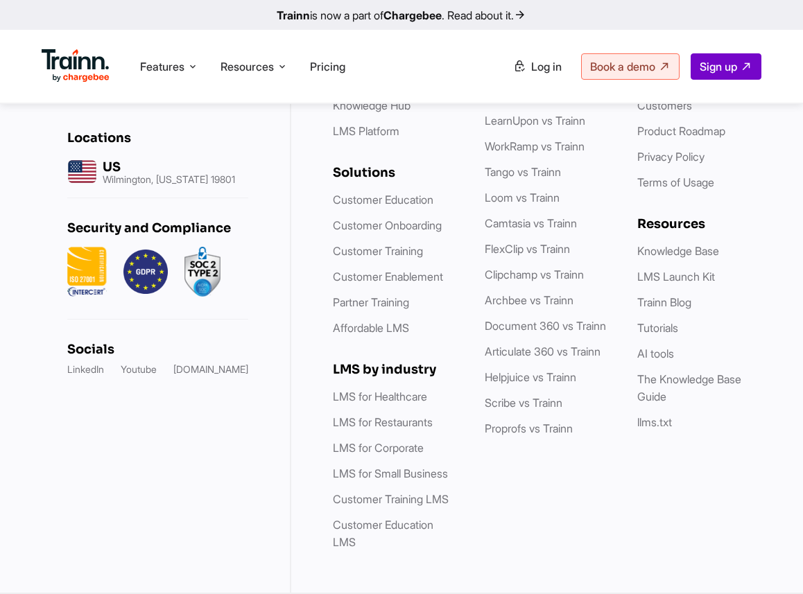
click at [385, 431] on ul "LMS for Healthcare LMS for Restaurants LMS for Corporate LMS for Small Business…" at bounding box center [395, 469] width 124 height 163
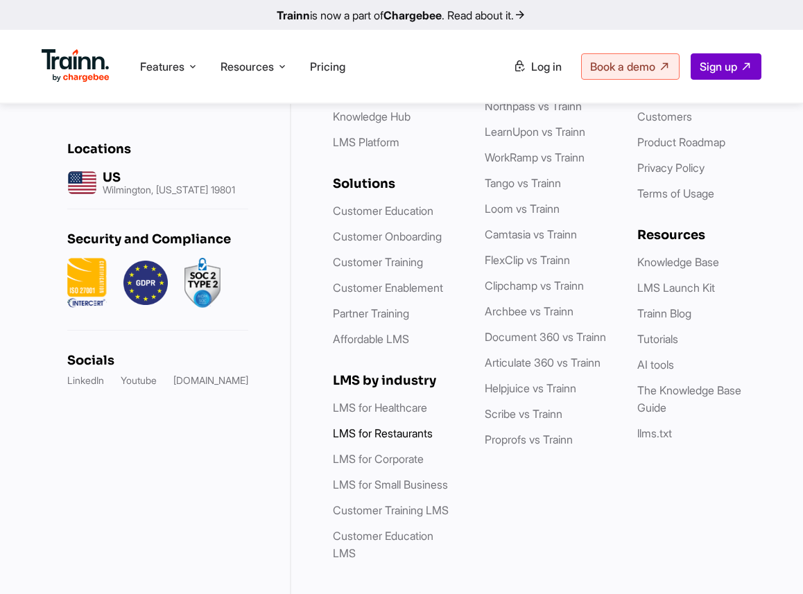
scroll to position [7618, 0]
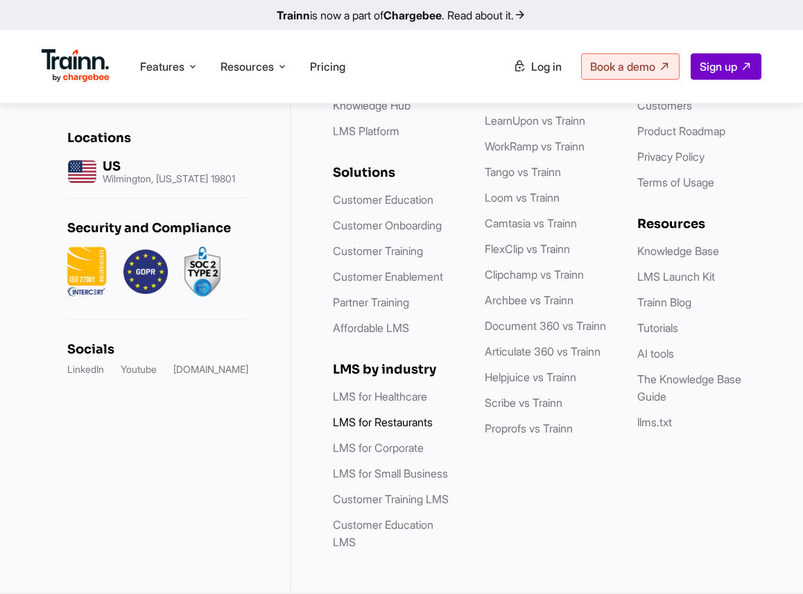
click at [385, 420] on link "LMS for Restaurants" at bounding box center [383, 422] width 100 height 14
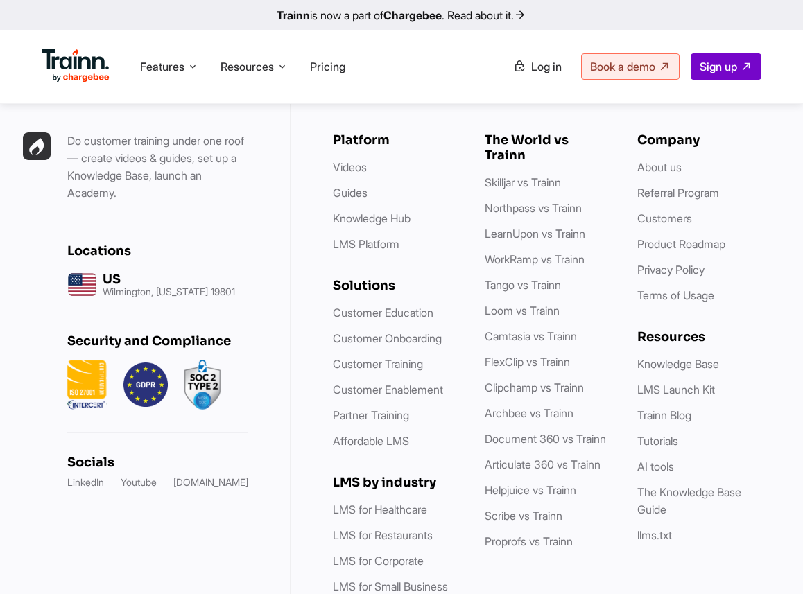
scroll to position [7206, 0]
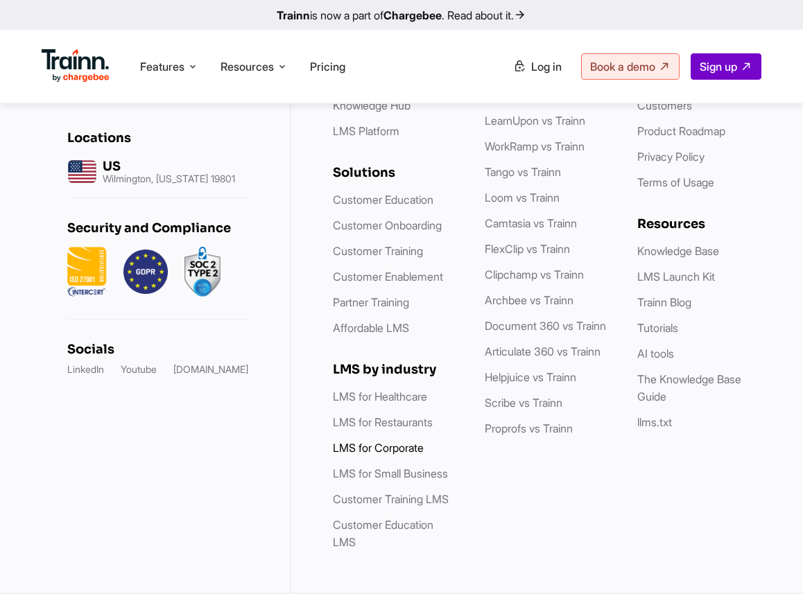
click at [399, 451] on link "LMS for Corporate" at bounding box center [378, 448] width 91 height 14
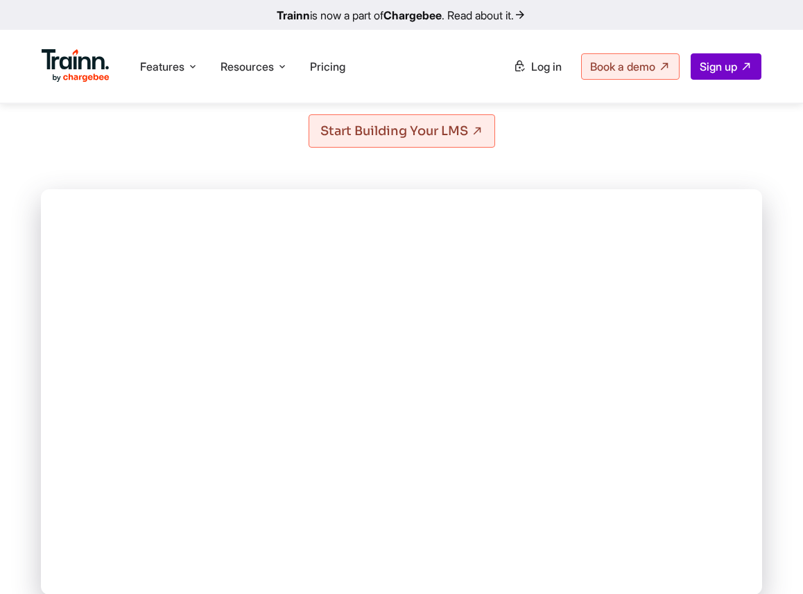
scroll to position [336, 0]
